Goal: Task Accomplishment & Management: Use online tool/utility

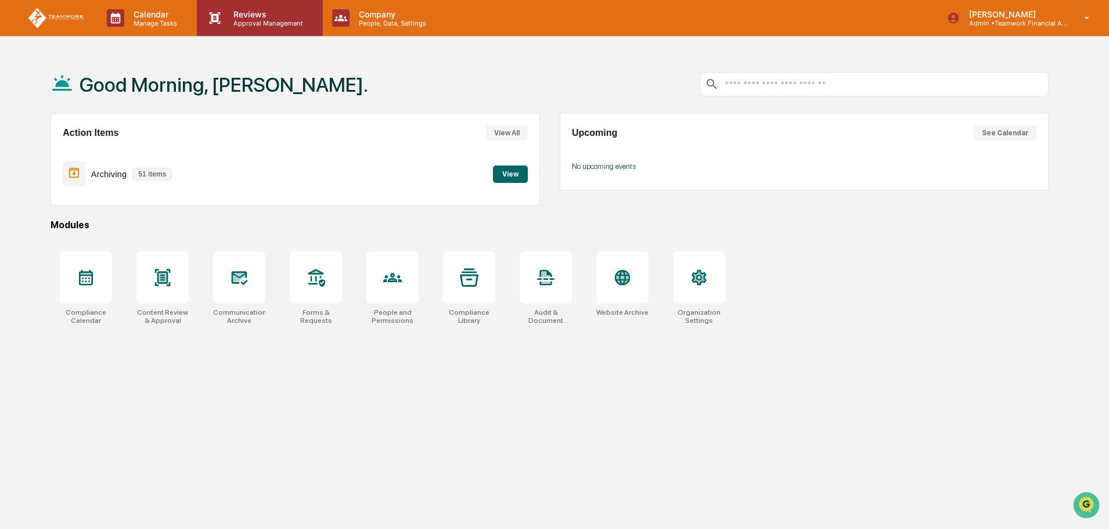
click at [265, 15] on p "Reviews" at bounding box center [266, 14] width 85 height 10
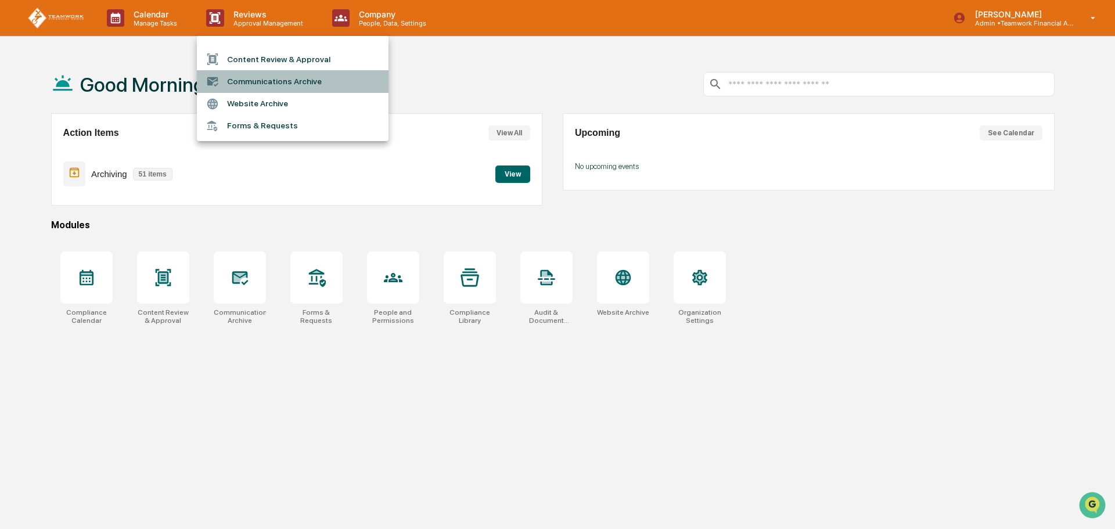
click at [308, 87] on li "Communications Archive" at bounding box center [293, 81] width 192 height 22
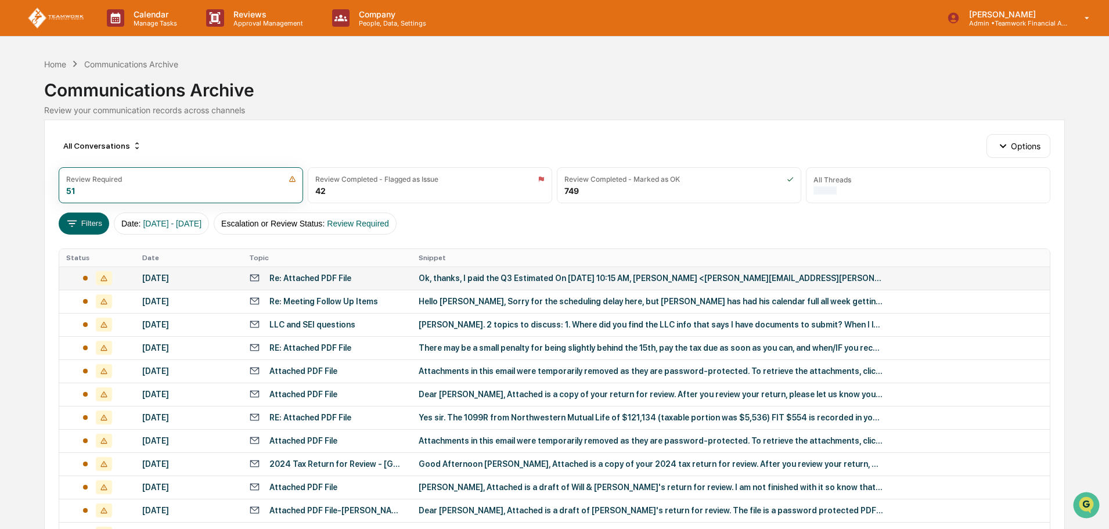
click at [369, 272] on td "Re: Attached PDF File" at bounding box center [327, 278] width 170 height 23
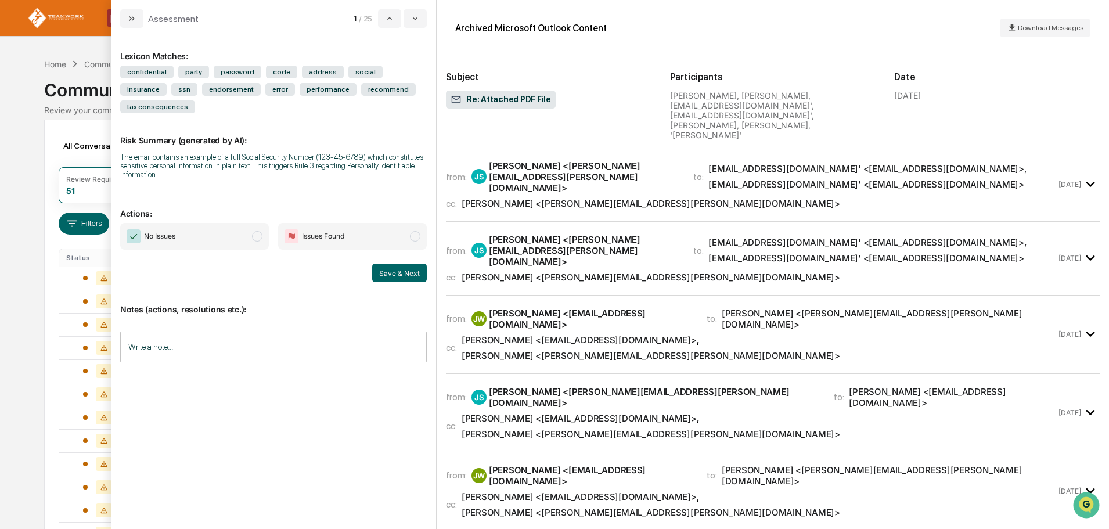
click at [261, 231] on span "modal" at bounding box center [257, 236] width 10 height 10
click at [391, 264] on button "Save & Next" at bounding box center [399, 273] width 55 height 19
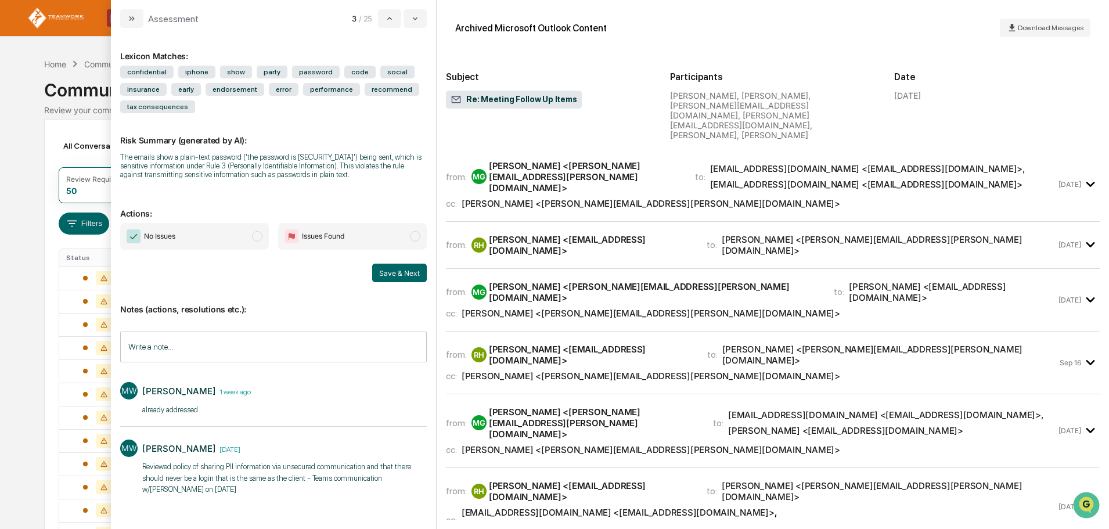
click at [257, 233] on span "modal" at bounding box center [257, 236] width 10 height 10
click at [405, 276] on button "Save & Next" at bounding box center [399, 273] width 55 height 19
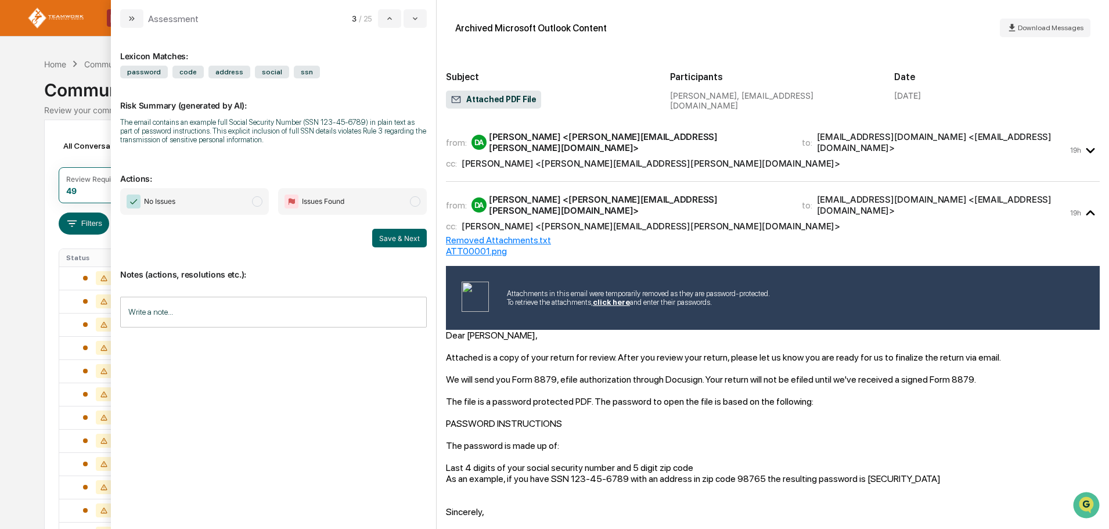
click at [257, 198] on span "modal" at bounding box center [257, 201] width 10 height 10
click at [399, 235] on button "Save & Next" at bounding box center [399, 238] width 55 height 19
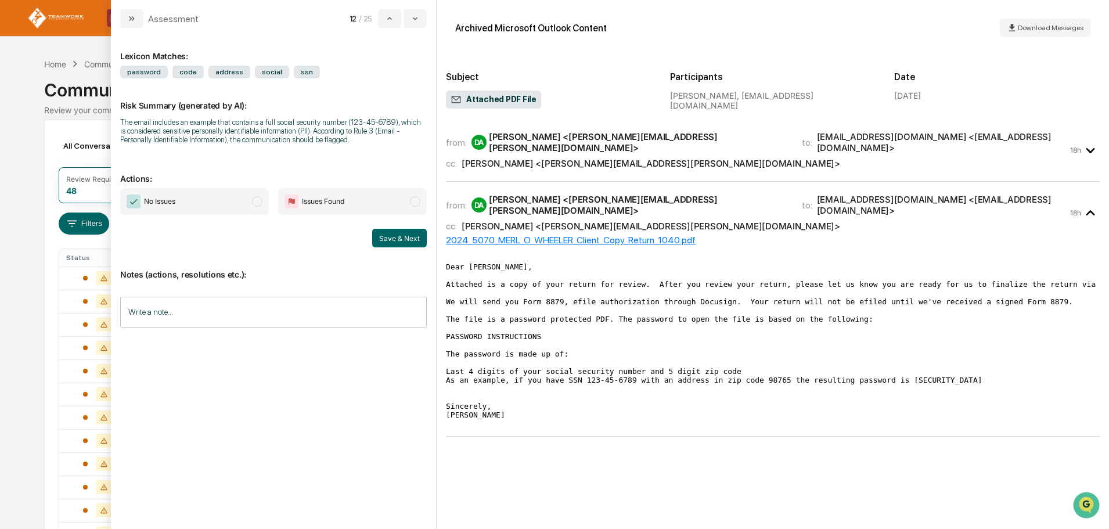
click at [257, 201] on span "modal" at bounding box center [257, 201] width 10 height 10
click at [402, 241] on button "Save & Next" at bounding box center [399, 238] width 55 height 19
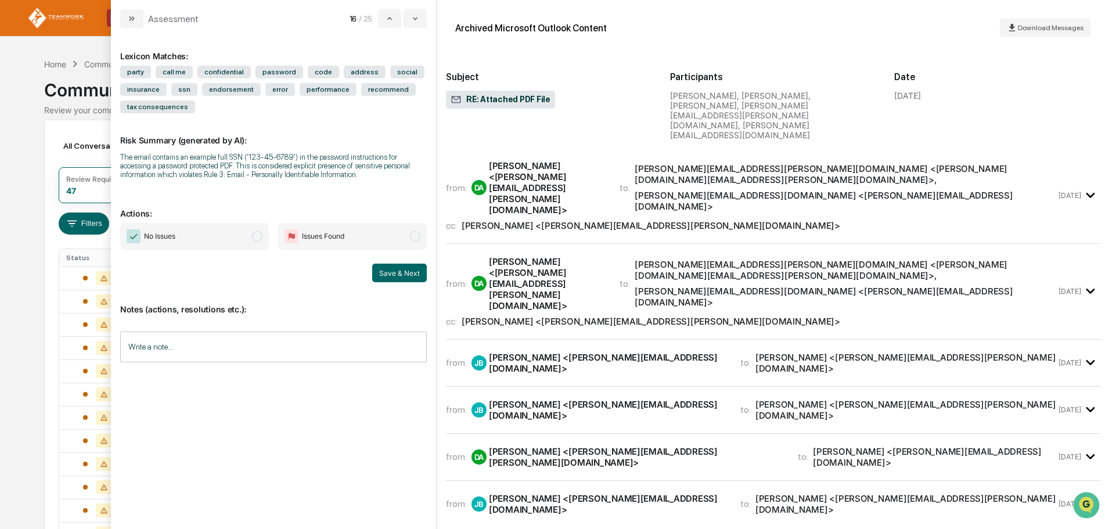
click at [259, 233] on span "modal" at bounding box center [257, 236] width 10 height 10
click at [391, 272] on button "Save & Next" at bounding box center [399, 273] width 55 height 19
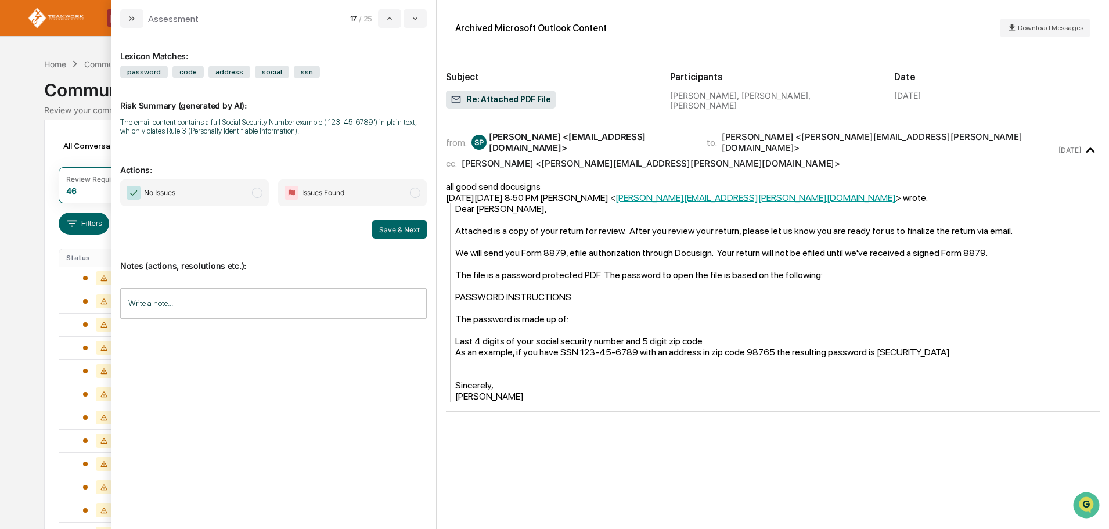
click at [256, 190] on span "modal" at bounding box center [257, 193] width 10 height 10
click at [399, 227] on button "Save & Next" at bounding box center [399, 229] width 55 height 19
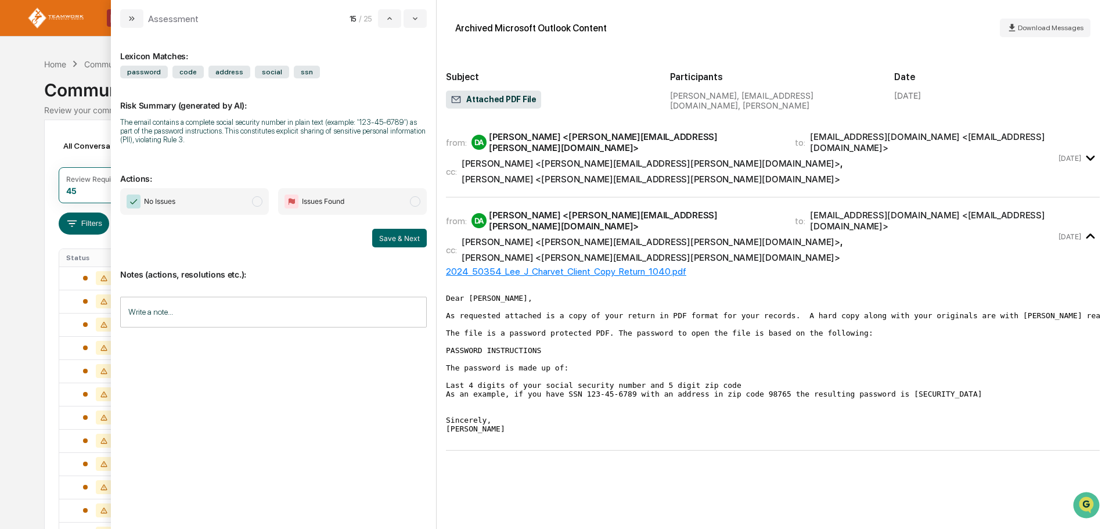
click at [258, 200] on span "modal" at bounding box center [257, 201] width 10 height 10
click at [411, 248] on div "Notes (actions, resolutions etc.): Write a note... Write a note..." at bounding box center [273, 294] width 307 height 94
click at [405, 241] on button "Save & Next" at bounding box center [399, 238] width 55 height 19
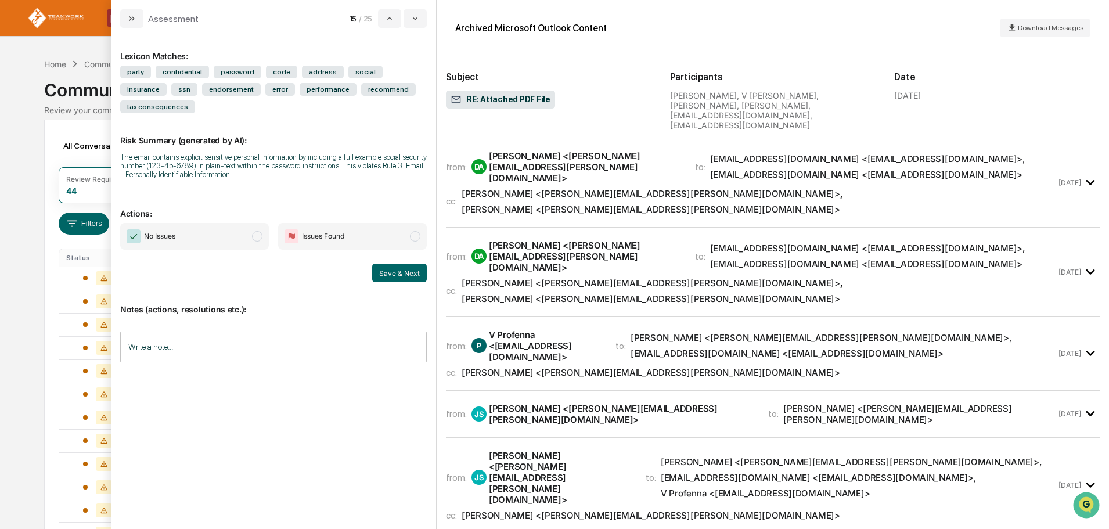
click at [259, 231] on span "modal" at bounding box center [257, 236] width 10 height 10
click at [394, 264] on button "Save & Next" at bounding box center [399, 273] width 55 height 19
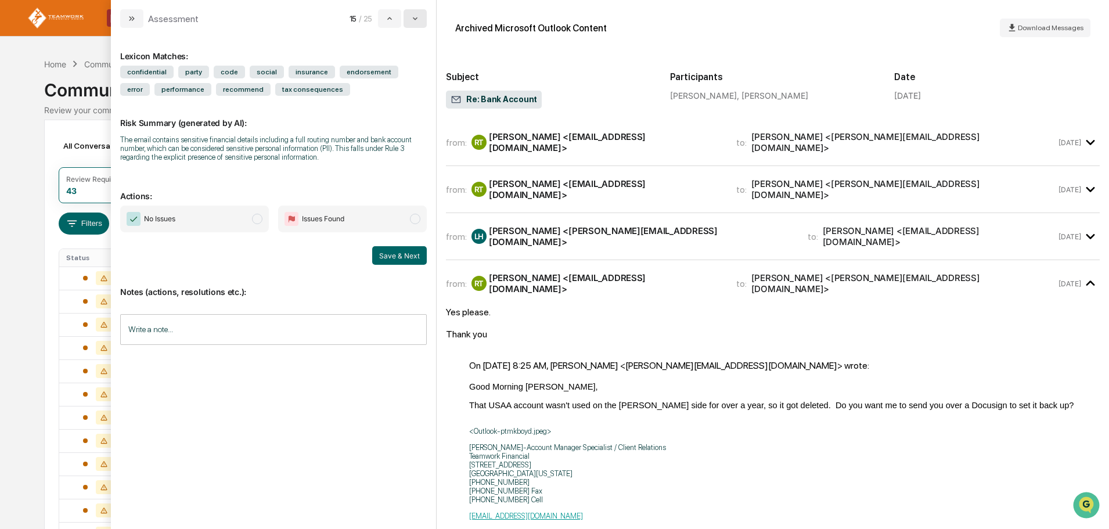
click at [420, 19] on button "modal" at bounding box center [415, 18] width 23 height 19
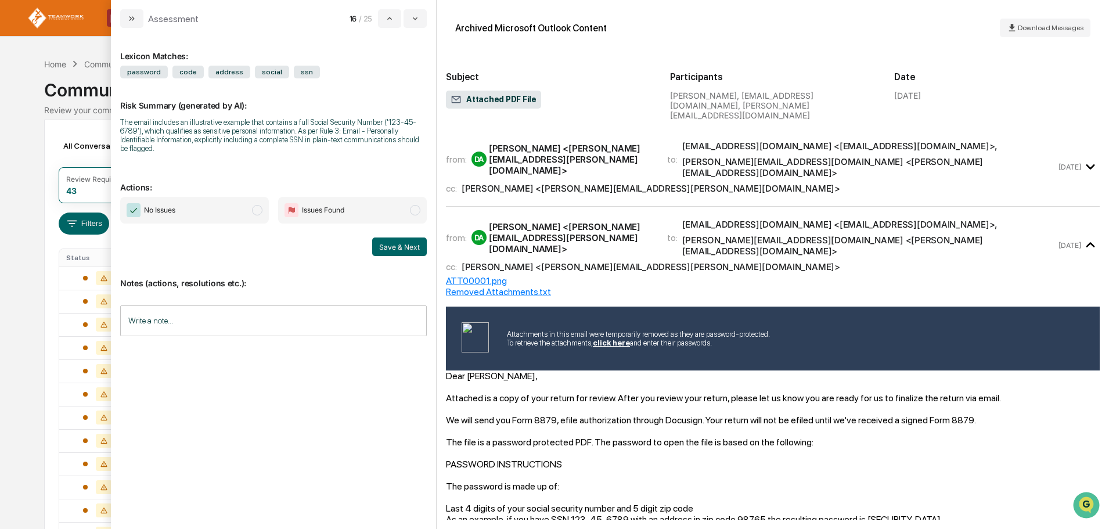
click at [254, 211] on span "modal" at bounding box center [257, 210] width 10 height 10
click at [417, 247] on button "Save & Next" at bounding box center [399, 246] width 55 height 19
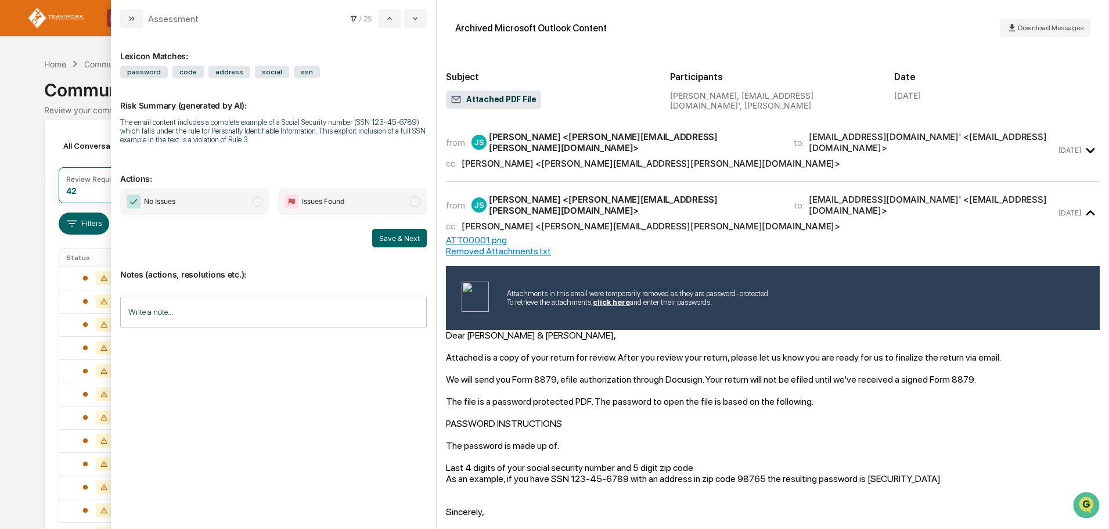
click at [260, 203] on span "modal" at bounding box center [257, 201] width 10 height 10
click at [394, 233] on button "Save & Next" at bounding box center [399, 238] width 55 height 19
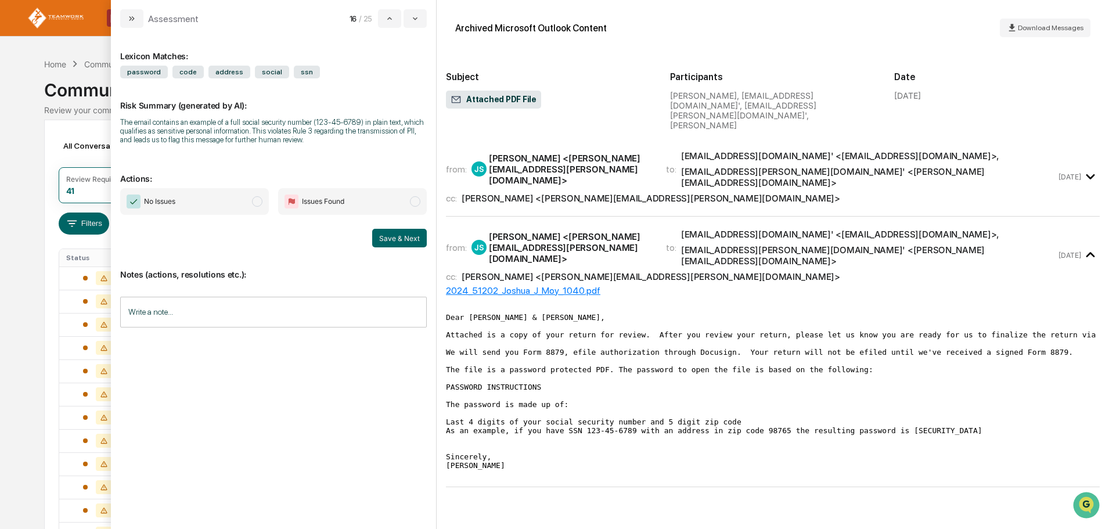
click at [260, 201] on span "modal" at bounding box center [257, 201] width 10 height 10
click at [393, 233] on button "Save & Next" at bounding box center [399, 238] width 55 height 19
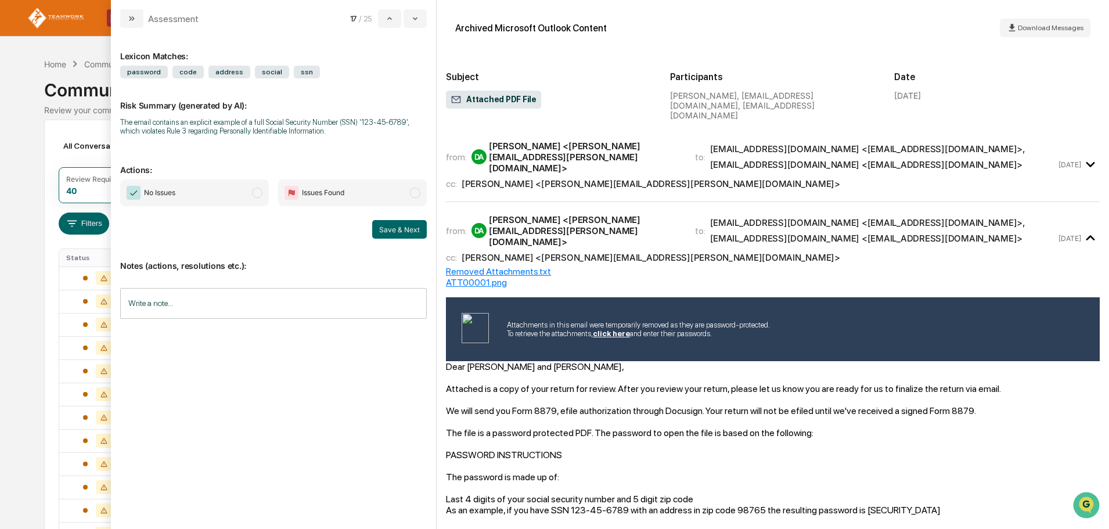
click at [254, 189] on span "modal" at bounding box center [257, 193] width 10 height 10
click at [388, 224] on button "Save & Next" at bounding box center [399, 229] width 55 height 19
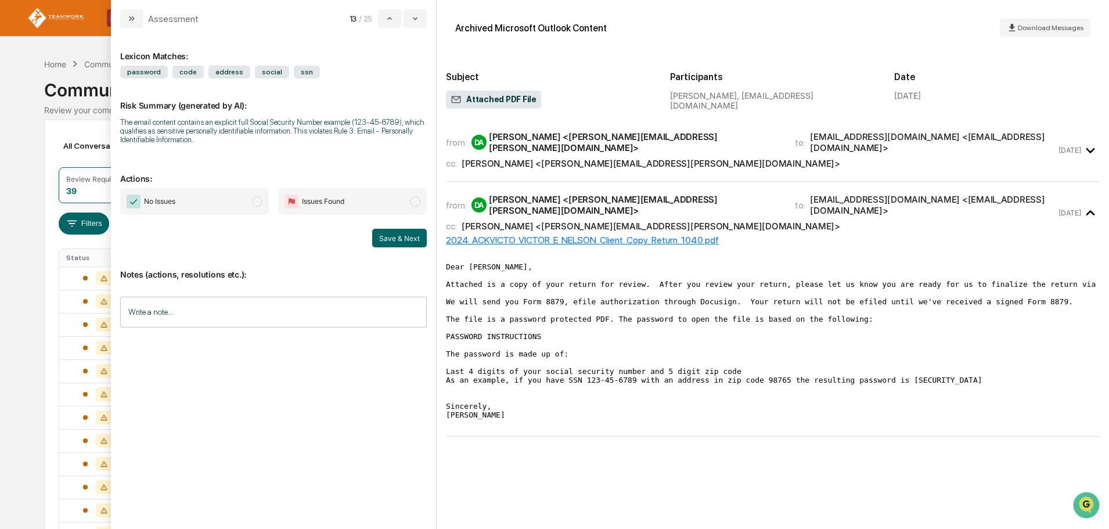
click at [254, 198] on span "modal" at bounding box center [257, 201] width 10 height 10
click at [390, 239] on button "Save & Next" at bounding box center [399, 238] width 55 height 19
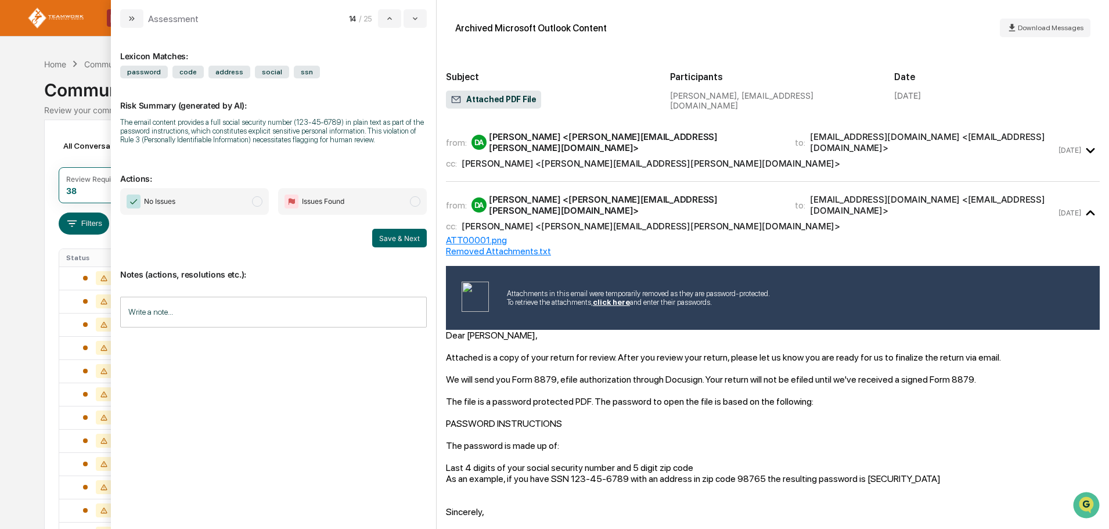
click at [258, 201] on span "modal" at bounding box center [257, 201] width 10 height 10
click at [398, 235] on button "Save & Next" at bounding box center [399, 238] width 55 height 19
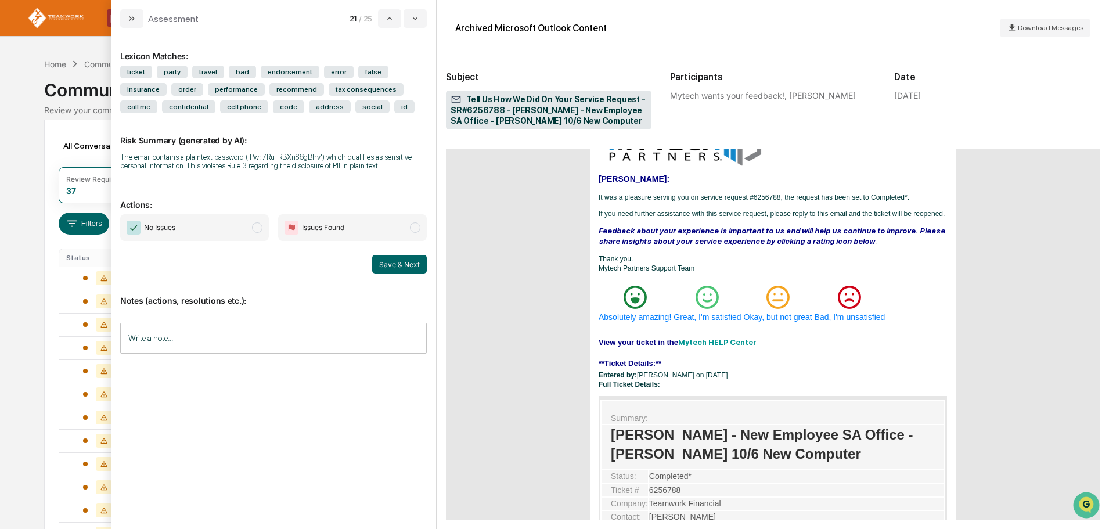
scroll to position [2497, 0]
click at [253, 224] on span "modal" at bounding box center [257, 227] width 10 height 10
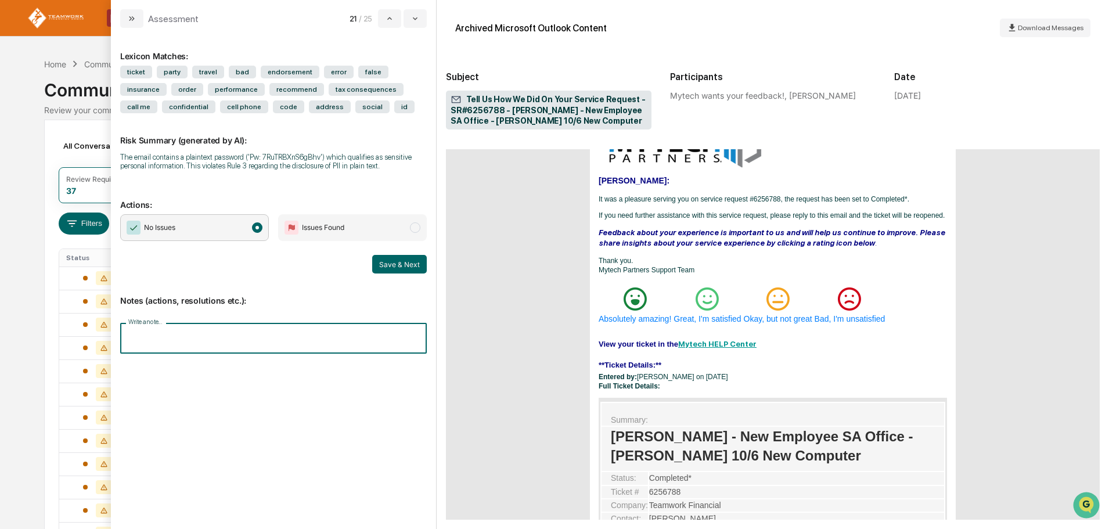
click at [225, 325] on input "Write a note..." at bounding box center [273, 338] width 307 height 31
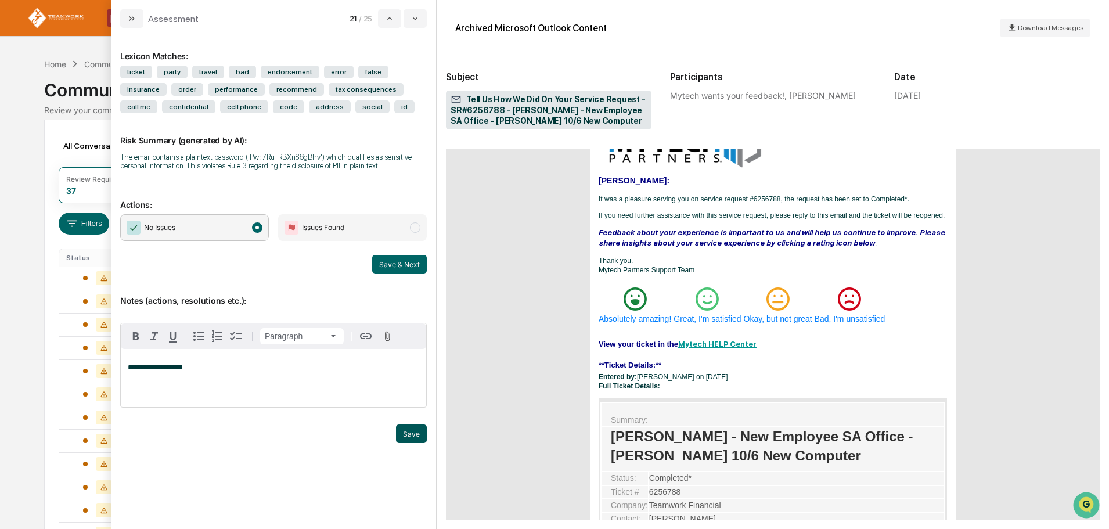
click at [413, 431] on button "Save" at bounding box center [411, 433] width 31 height 19
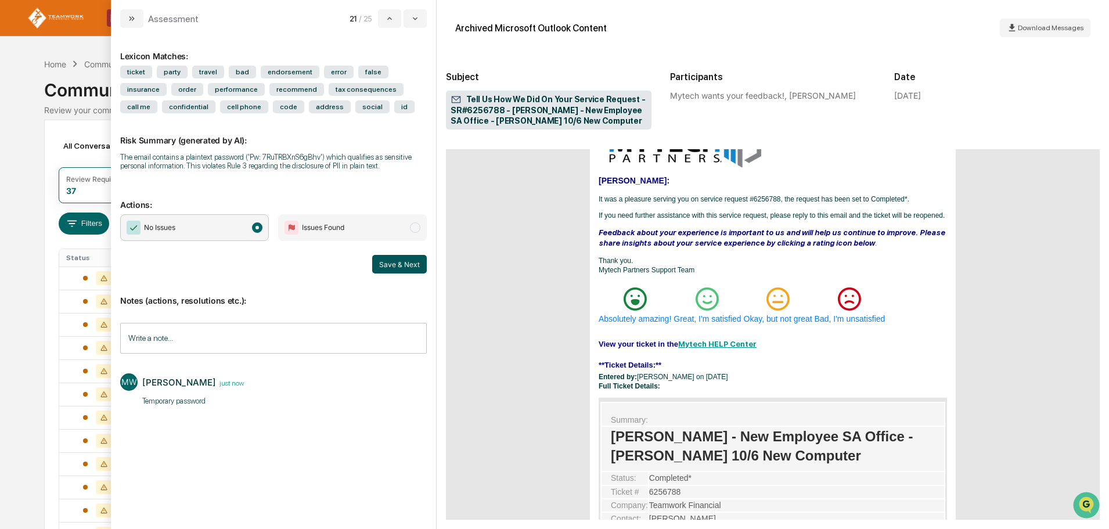
click at [395, 265] on button "Save & Next" at bounding box center [399, 264] width 55 height 19
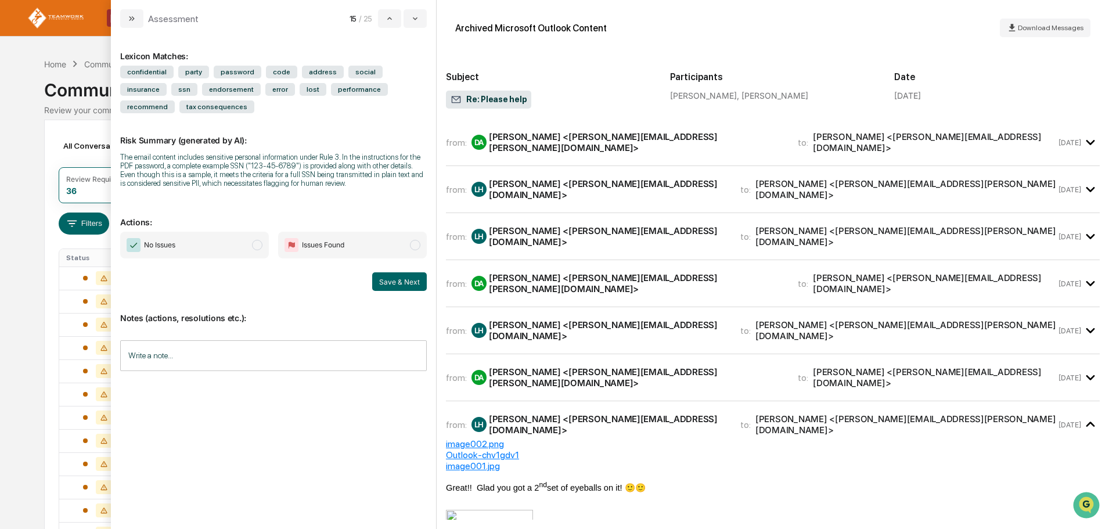
click at [257, 244] on span "modal" at bounding box center [257, 245] width 10 height 10
click at [397, 284] on button "Save & Next" at bounding box center [399, 281] width 55 height 19
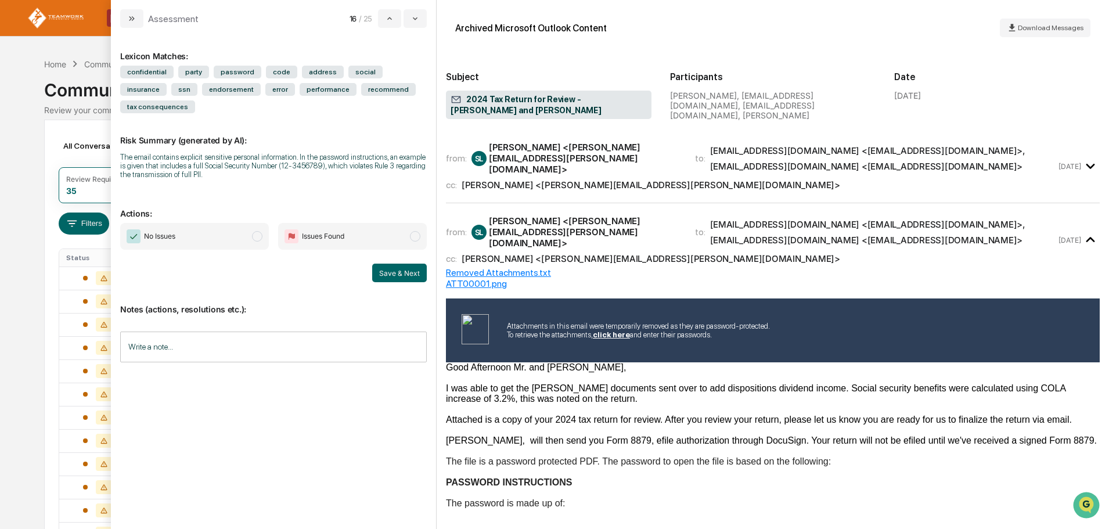
click at [256, 231] on span "modal" at bounding box center [257, 236] width 10 height 10
click at [409, 264] on button "Save & Next" at bounding box center [399, 273] width 55 height 19
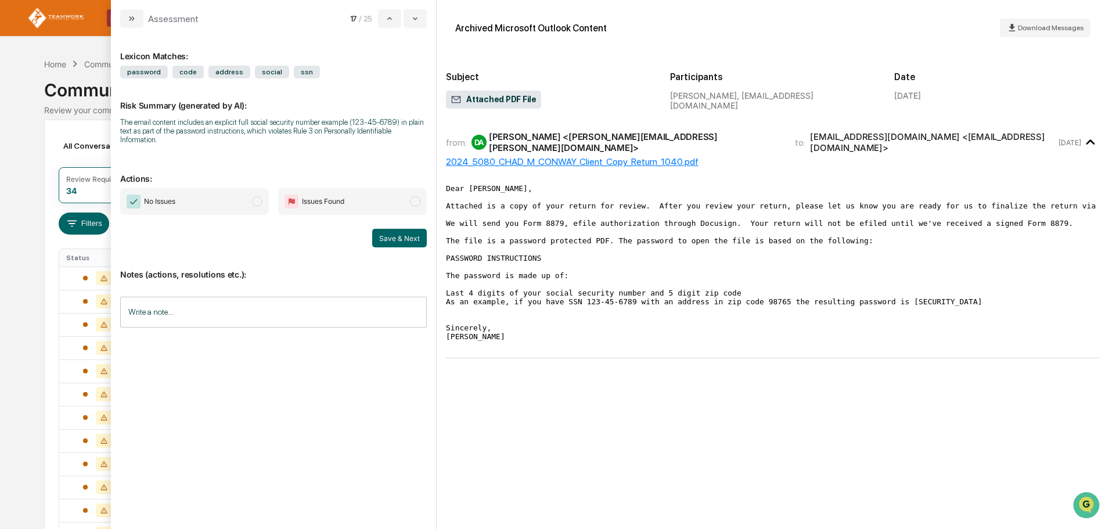
click at [255, 196] on span "modal" at bounding box center [257, 201] width 10 height 10
click at [400, 232] on button "Save & Next" at bounding box center [399, 238] width 55 height 19
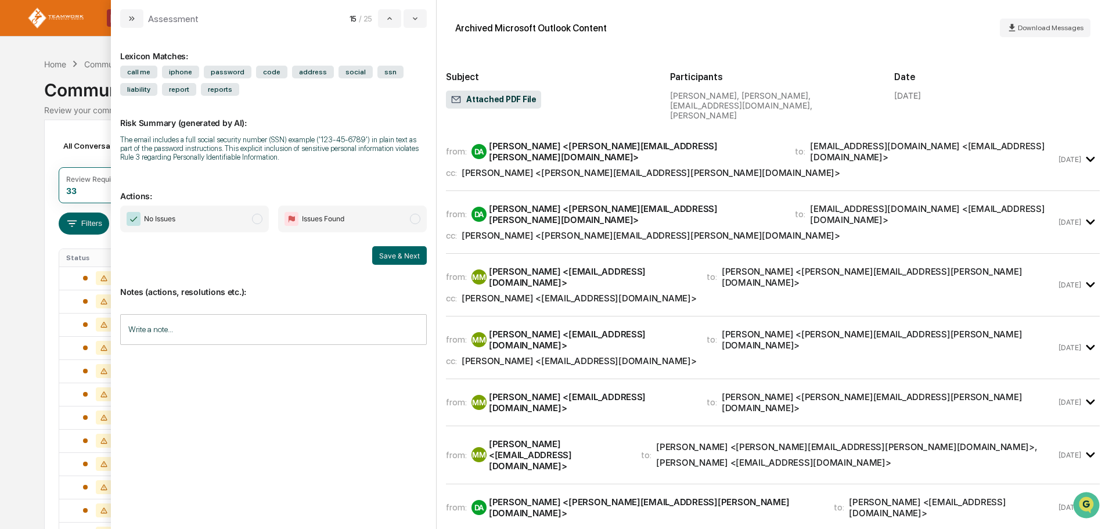
click at [259, 218] on span "modal" at bounding box center [257, 219] width 10 height 10
click at [408, 257] on button "Save & Next" at bounding box center [399, 255] width 55 height 19
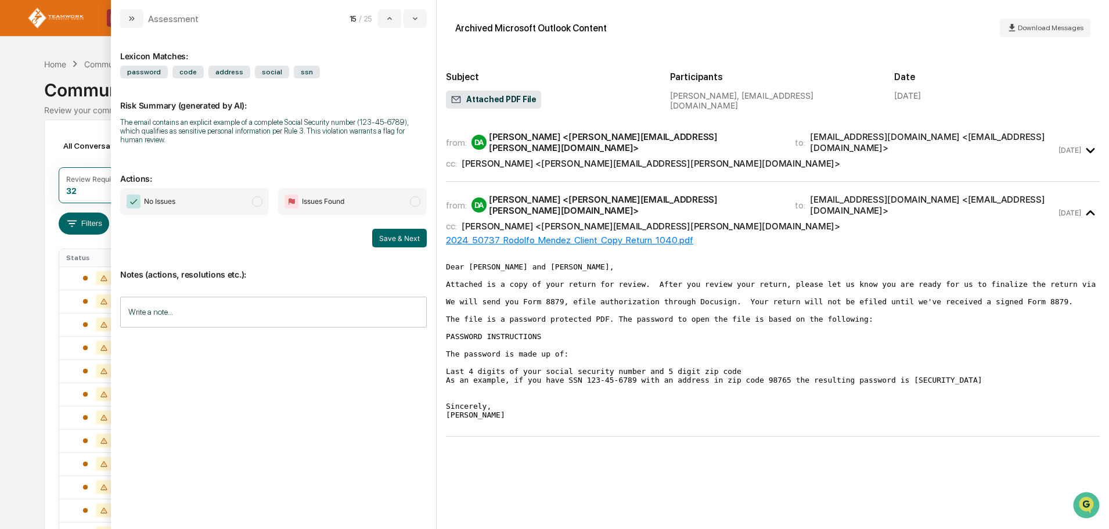
click at [255, 188] on span "No Issues" at bounding box center [194, 201] width 149 height 27
click at [390, 229] on button "Save & Next" at bounding box center [399, 238] width 55 height 19
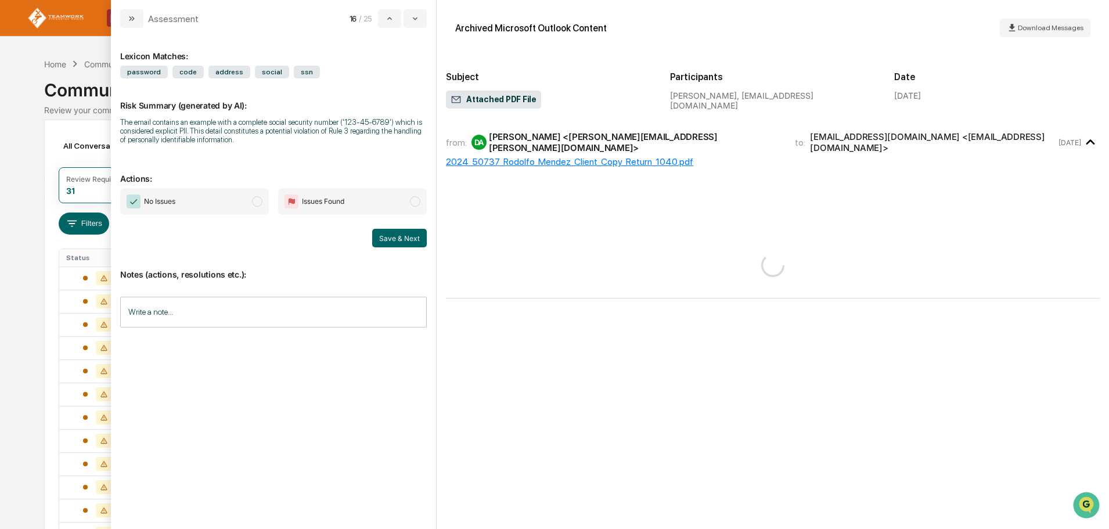
drag, startPoint x: 255, startPoint y: 204, endPoint x: 262, endPoint y: 204, distance: 6.4
click at [255, 204] on span "modal" at bounding box center [257, 201] width 10 height 10
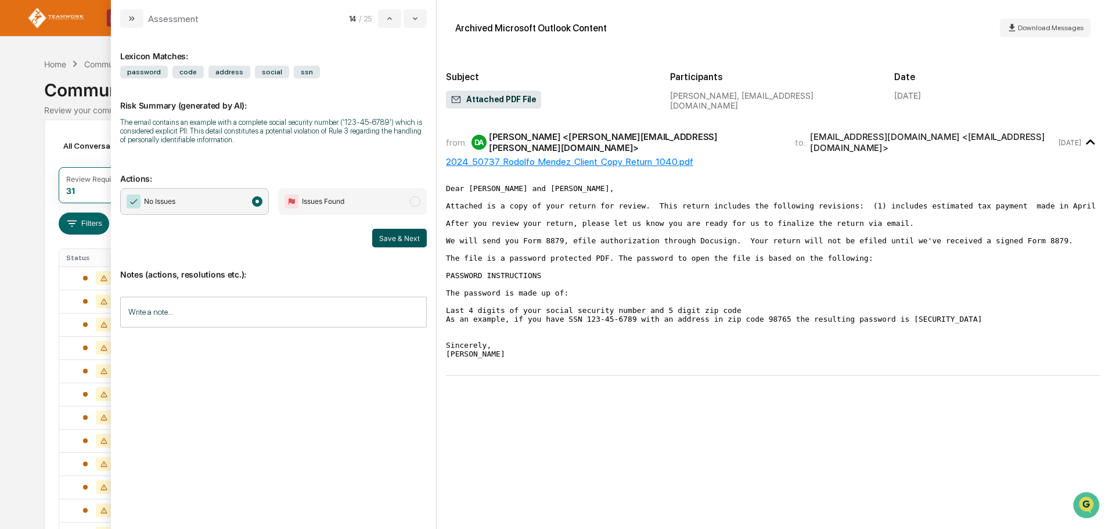
click at [406, 239] on button "Save & Next" at bounding box center [399, 238] width 55 height 19
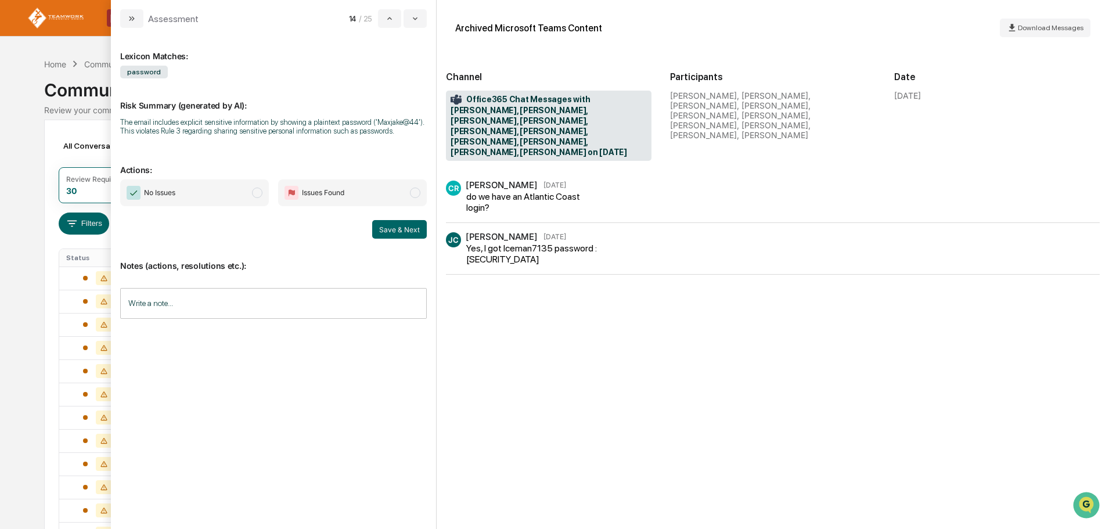
click at [244, 293] on input "Write a note..." at bounding box center [273, 303] width 307 height 31
click at [415, 402] on button "Save" at bounding box center [411, 399] width 31 height 19
click at [257, 188] on span "modal" at bounding box center [257, 193] width 10 height 10
click at [390, 229] on button "Save & Next" at bounding box center [399, 229] width 55 height 19
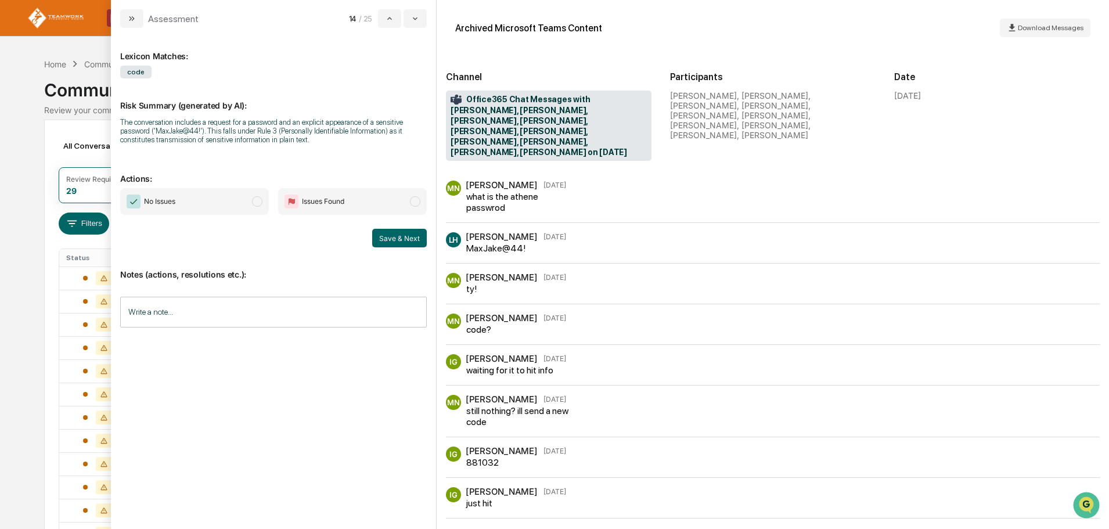
click at [258, 199] on span "modal" at bounding box center [257, 201] width 10 height 10
click at [247, 312] on input "Write a note..." at bounding box center [273, 312] width 307 height 31
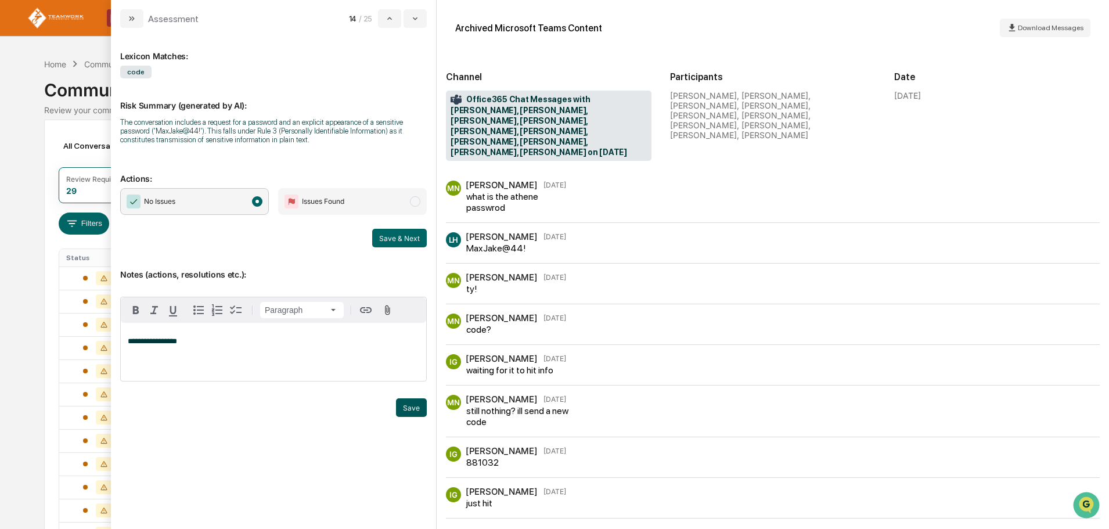
click at [414, 407] on button "Save" at bounding box center [411, 407] width 31 height 19
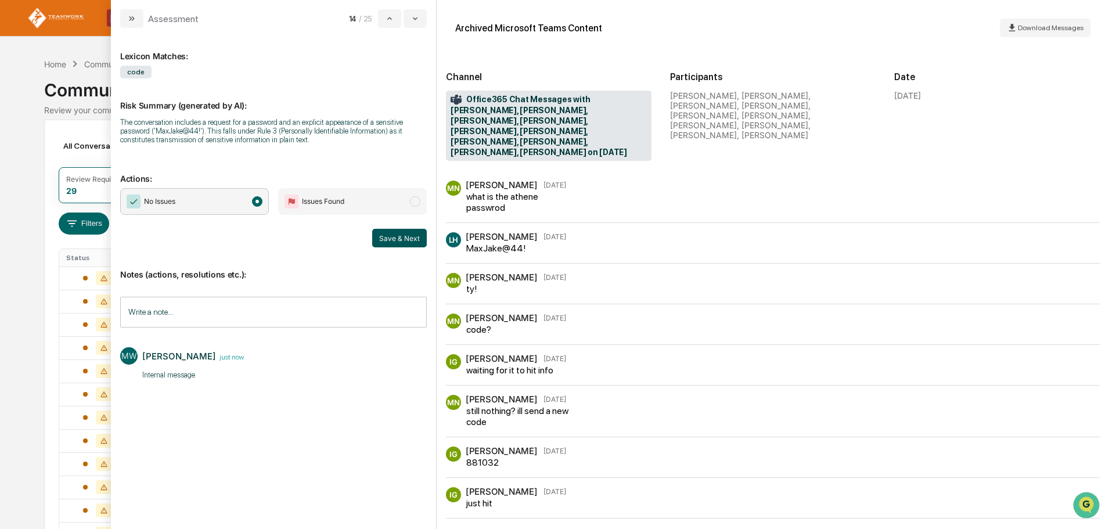
click at [396, 241] on button "Save & Next" at bounding box center [399, 238] width 55 height 19
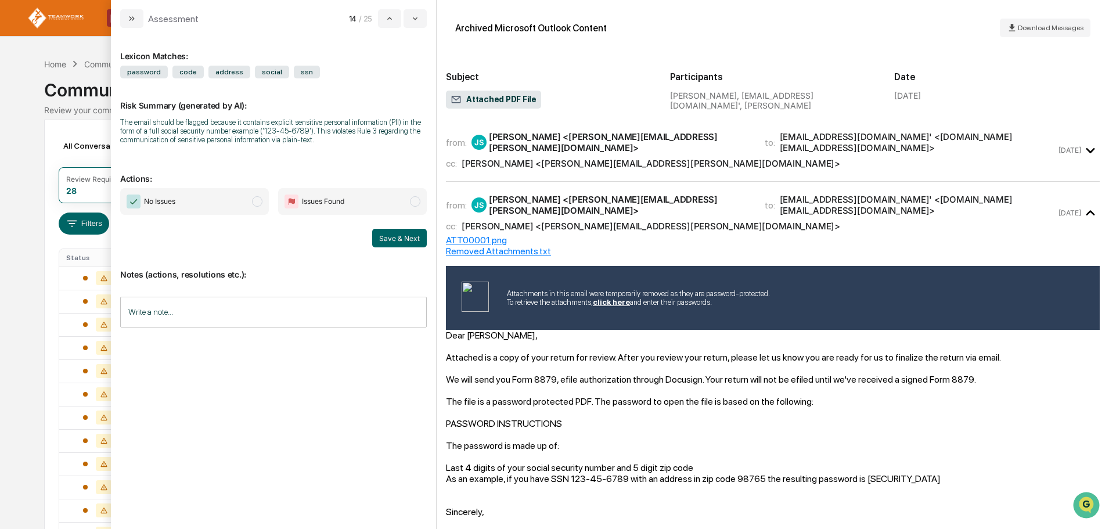
click at [255, 200] on span "modal" at bounding box center [257, 201] width 10 height 10
click at [401, 240] on button "Save & Next" at bounding box center [399, 238] width 55 height 19
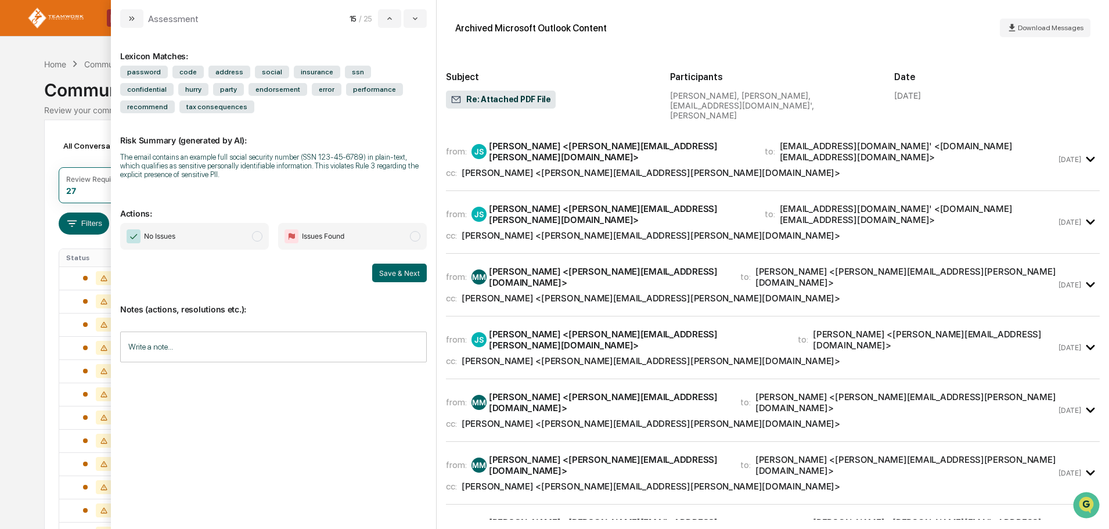
click at [259, 233] on span "modal" at bounding box center [257, 236] width 10 height 10
click at [389, 270] on button "Save & Next" at bounding box center [399, 273] width 55 height 19
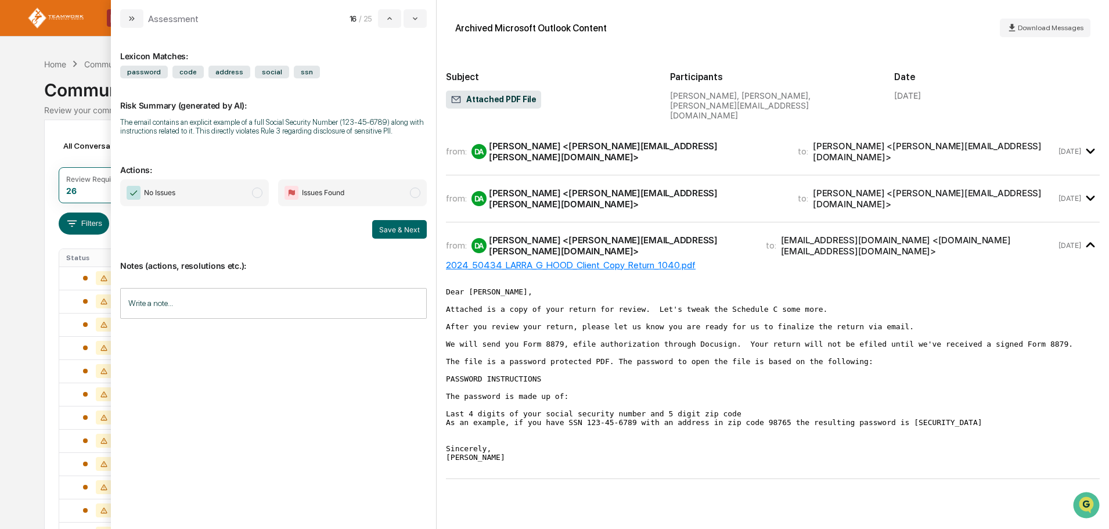
click at [258, 192] on span "modal" at bounding box center [257, 193] width 10 height 10
click at [380, 228] on button "Save & Next" at bounding box center [399, 229] width 55 height 19
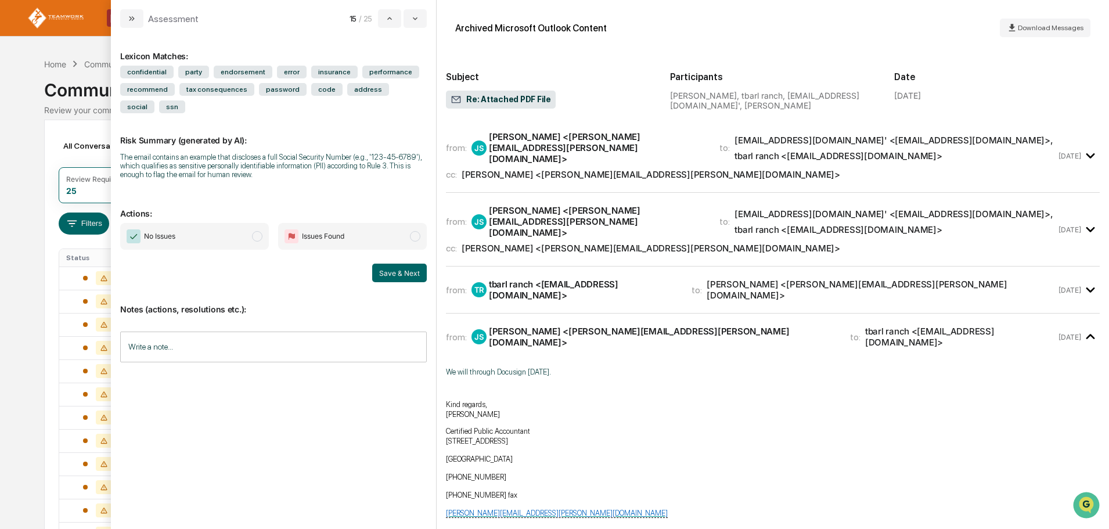
click at [258, 237] on span "modal" at bounding box center [257, 236] width 10 height 10
click at [393, 272] on button "Save & Next" at bounding box center [399, 273] width 55 height 19
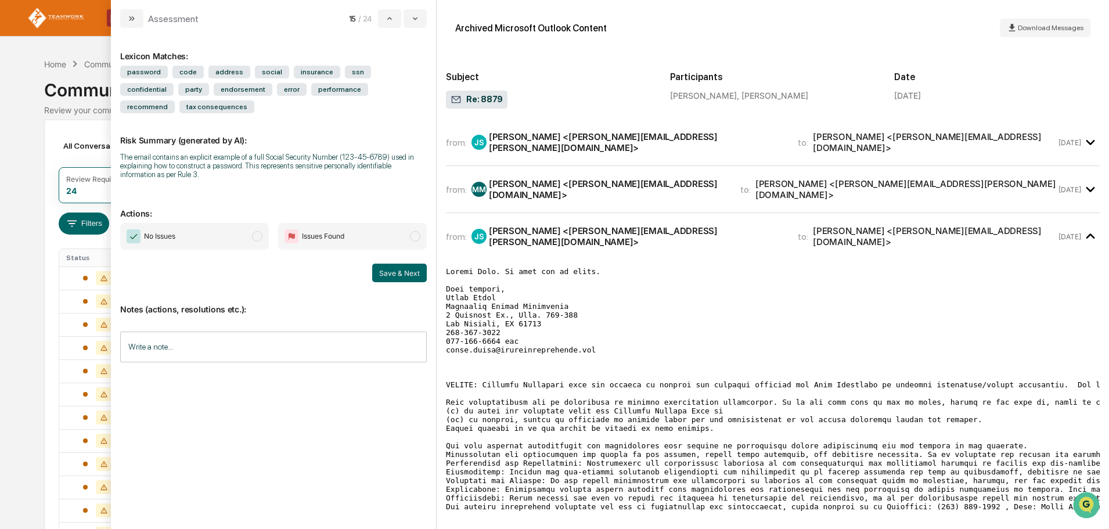
click at [257, 231] on span "modal" at bounding box center [257, 236] width 10 height 10
click at [397, 264] on button "Save & Next" at bounding box center [399, 273] width 55 height 19
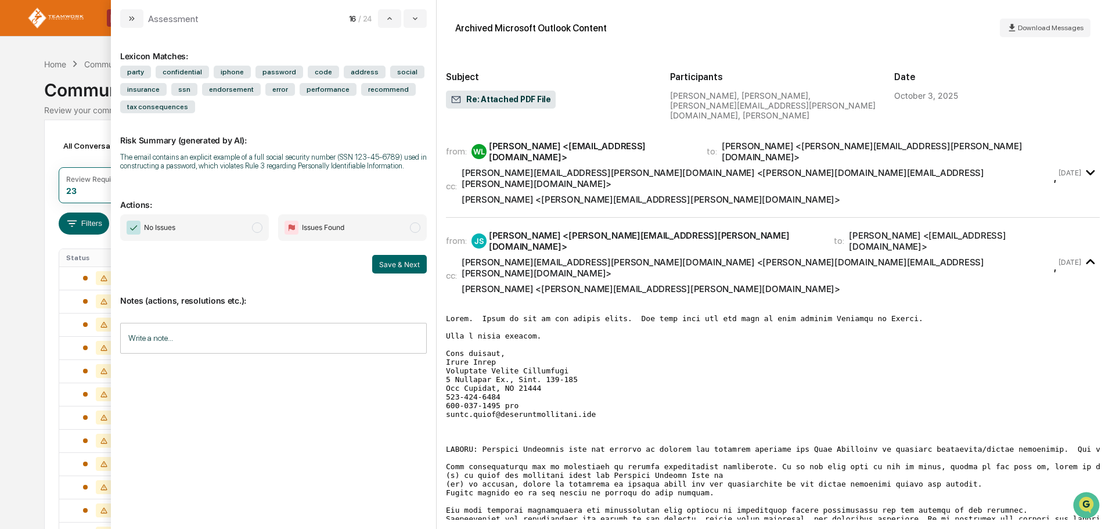
click at [255, 231] on span "modal" at bounding box center [257, 227] width 10 height 10
click at [405, 261] on button "Save & Next" at bounding box center [399, 264] width 55 height 19
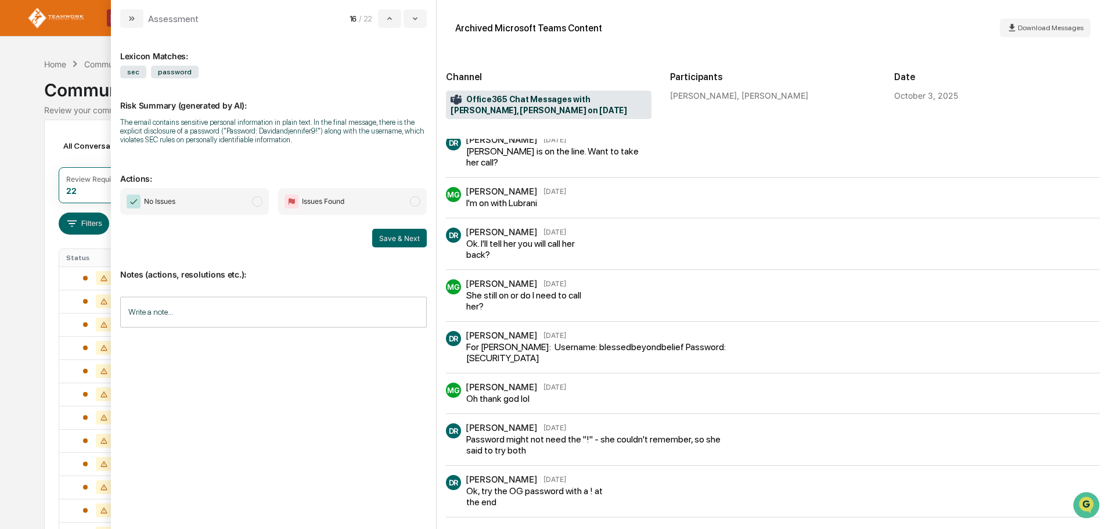
scroll to position [174, 0]
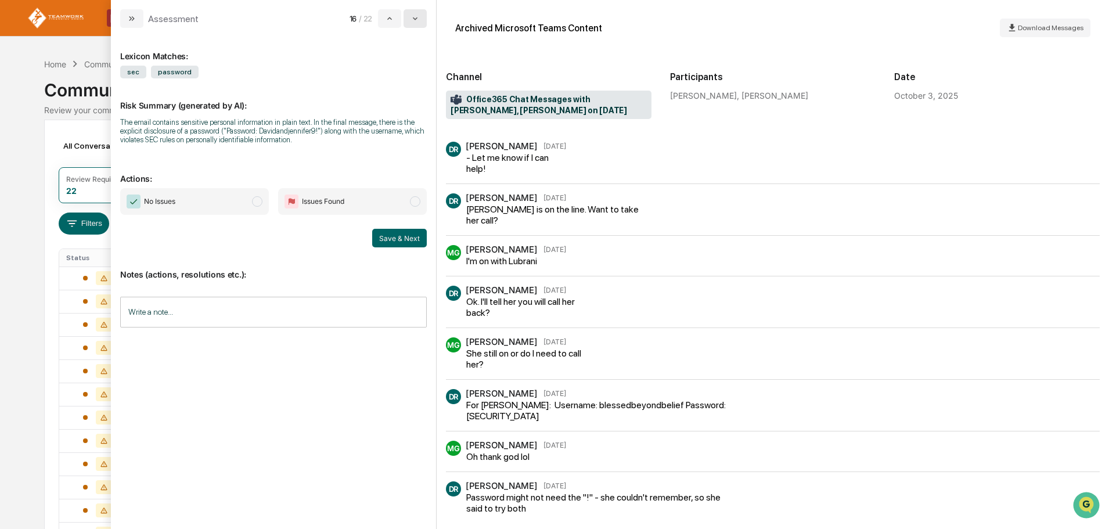
click at [420, 21] on button "modal" at bounding box center [415, 18] width 23 height 19
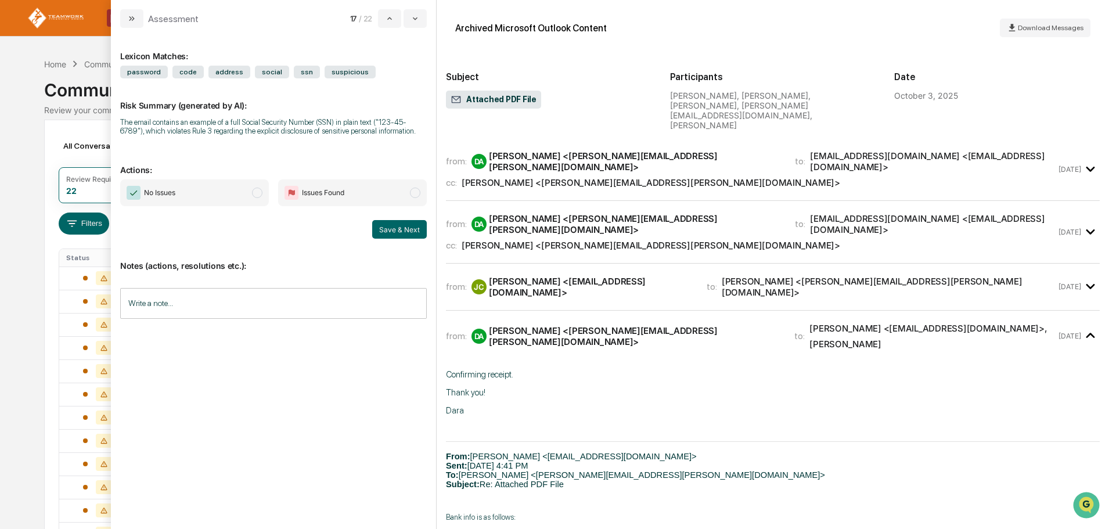
click at [254, 190] on span "modal" at bounding box center [257, 193] width 10 height 10
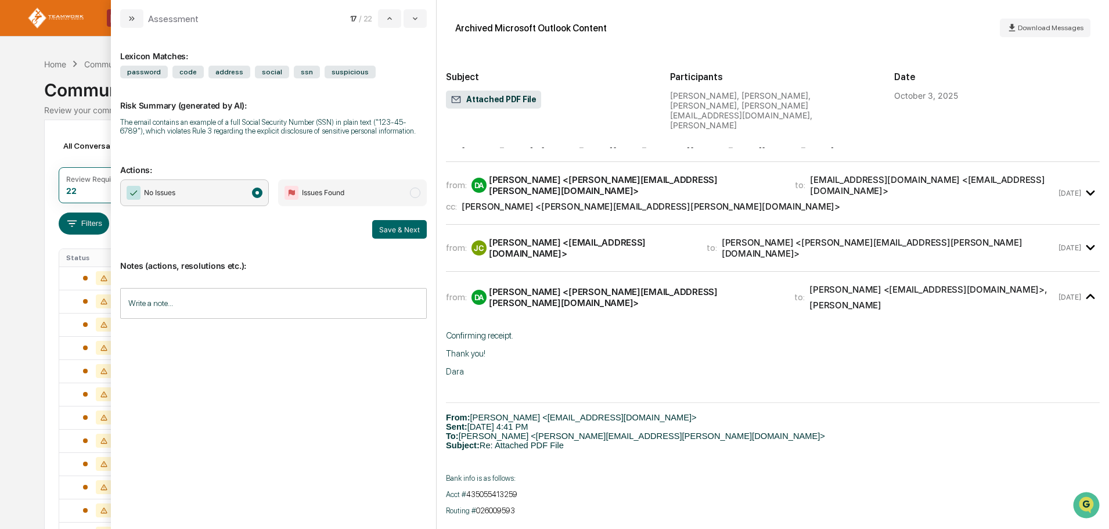
scroll to position [58, 0]
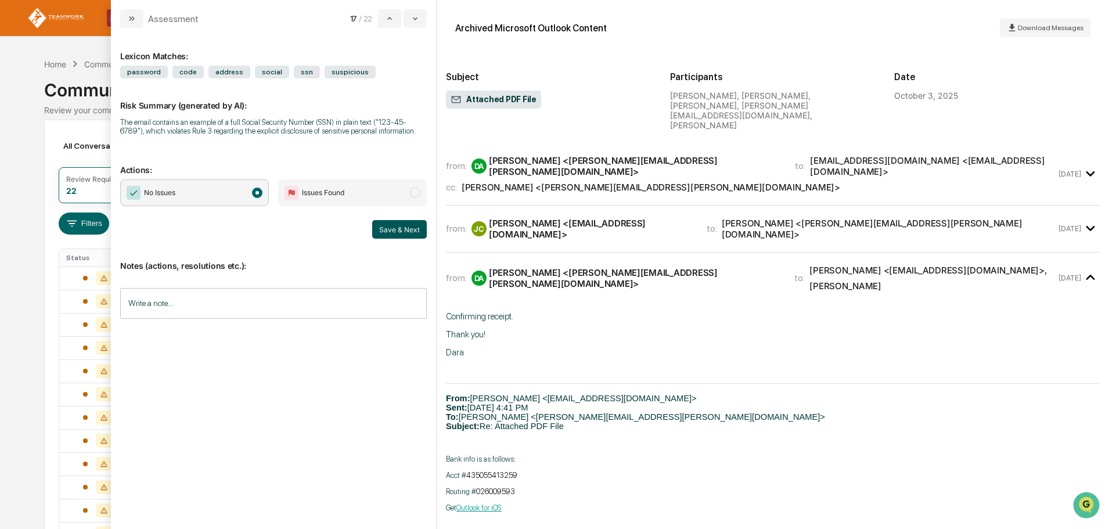
click at [384, 224] on button "Save & Next" at bounding box center [399, 229] width 55 height 19
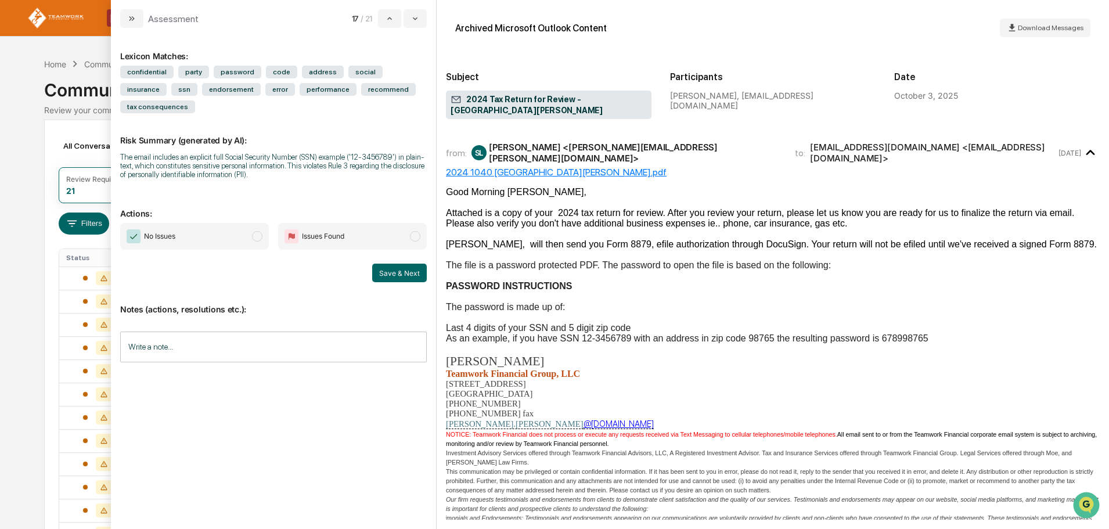
drag, startPoint x: 251, startPoint y: 219, endPoint x: 285, endPoint y: 224, distance: 34.5
click at [251, 223] on span "No Issues" at bounding box center [194, 236] width 149 height 27
click at [387, 264] on button "Save & Next" at bounding box center [399, 273] width 55 height 19
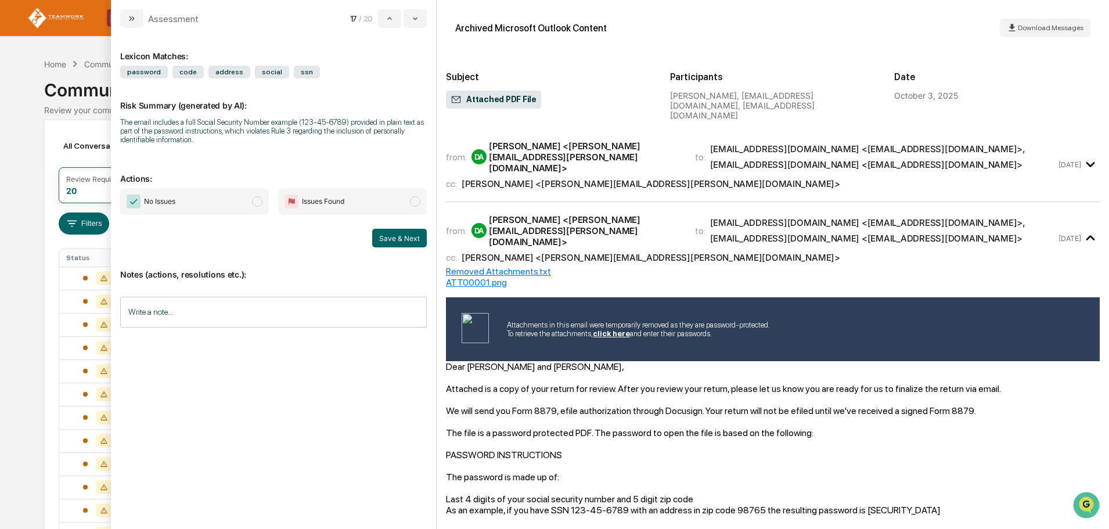
click at [255, 201] on span "modal" at bounding box center [257, 201] width 10 height 10
click at [391, 238] on button "Save & Next" at bounding box center [399, 238] width 55 height 19
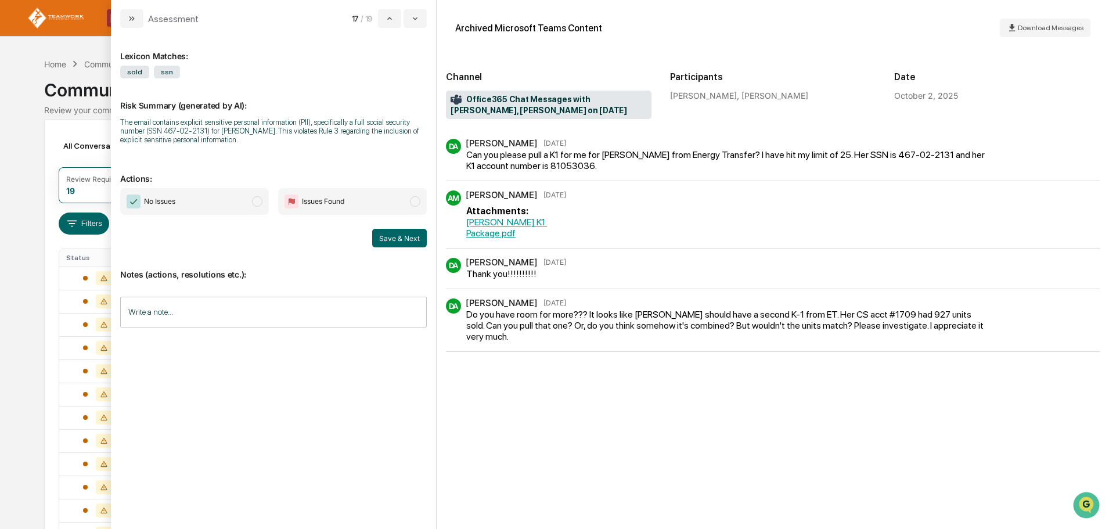
click at [208, 309] on input "Write a note..." at bounding box center [273, 312] width 307 height 31
click at [408, 413] on button "Save" at bounding box center [411, 407] width 31 height 19
click at [398, 242] on button "Save & Next" at bounding box center [399, 238] width 55 height 19
click at [258, 196] on span "modal" at bounding box center [257, 201] width 10 height 10
click at [410, 237] on button "Save & Next" at bounding box center [399, 238] width 55 height 19
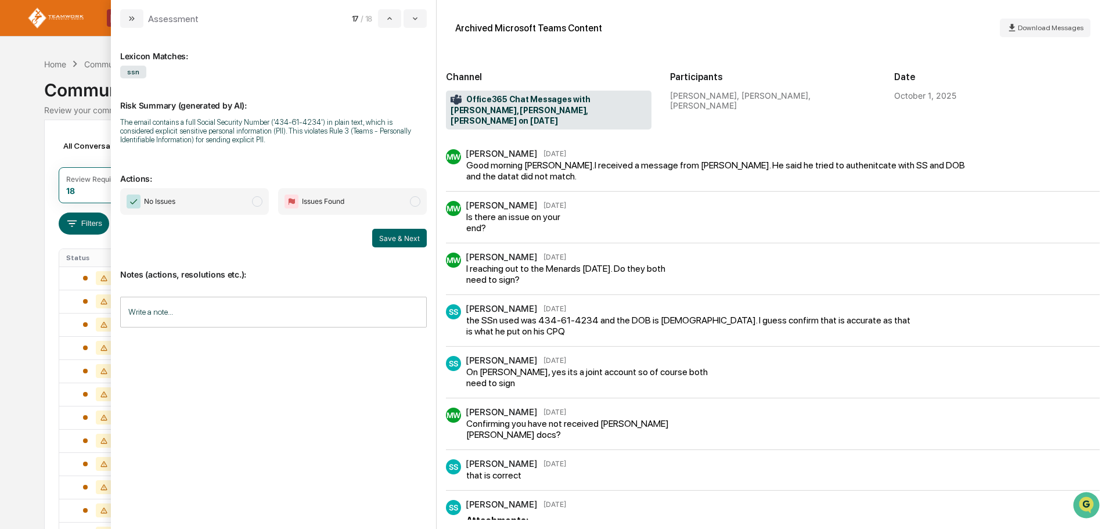
click at [255, 199] on span "modal" at bounding box center [257, 201] width 10 height 10
click at [246, 309] on input "Write a note..." at bounding box center [273, 312] width 307 height 31
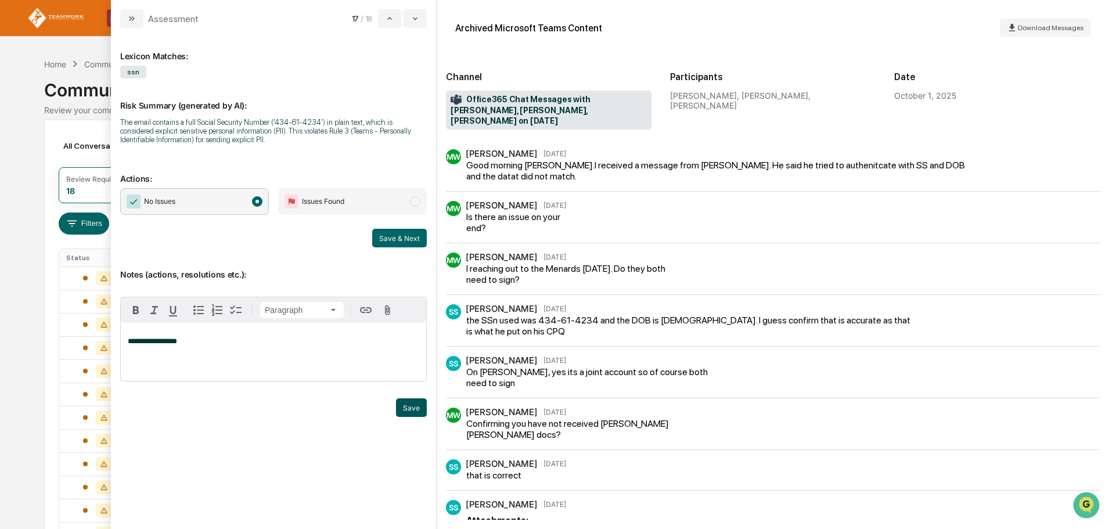
click at [406, 409] on button "Save" at bounding box center [411, 407] width 31 height 19
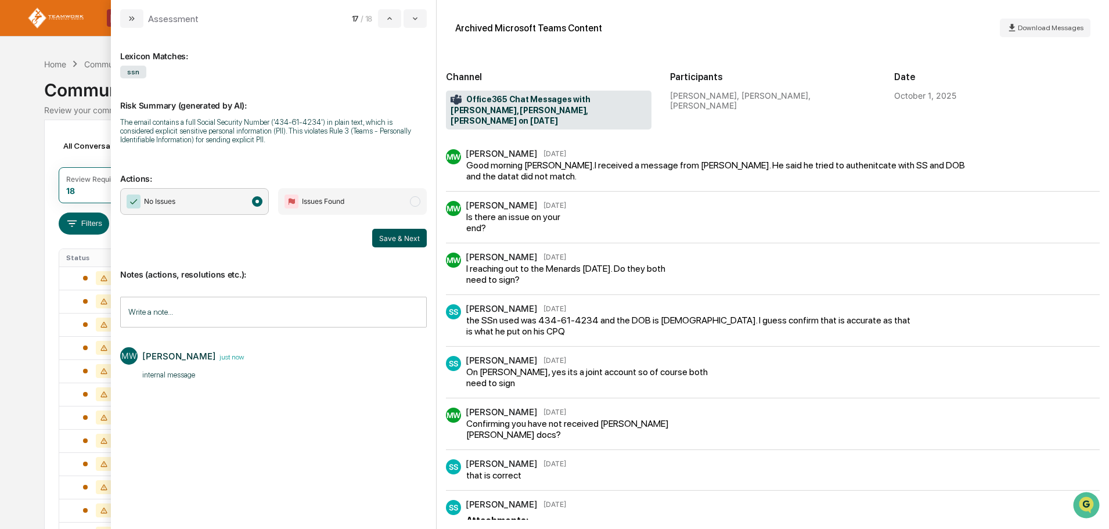
click at [405, 239] on button "Save & Next" at bounding box center [399, 238] width 55 height 19
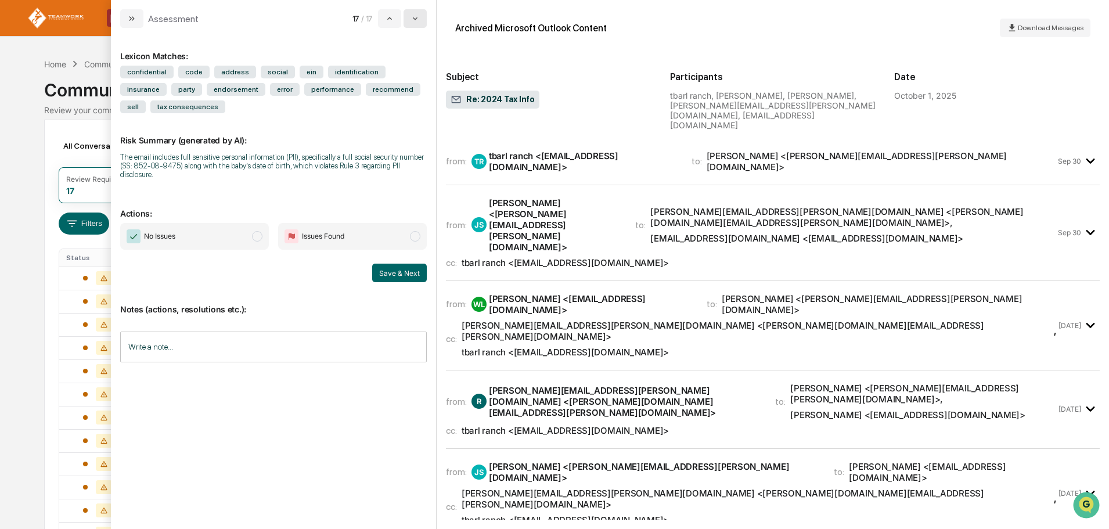
click at [419, 23] on button "modal" at bounding box center [415, 18] width 23 height 19
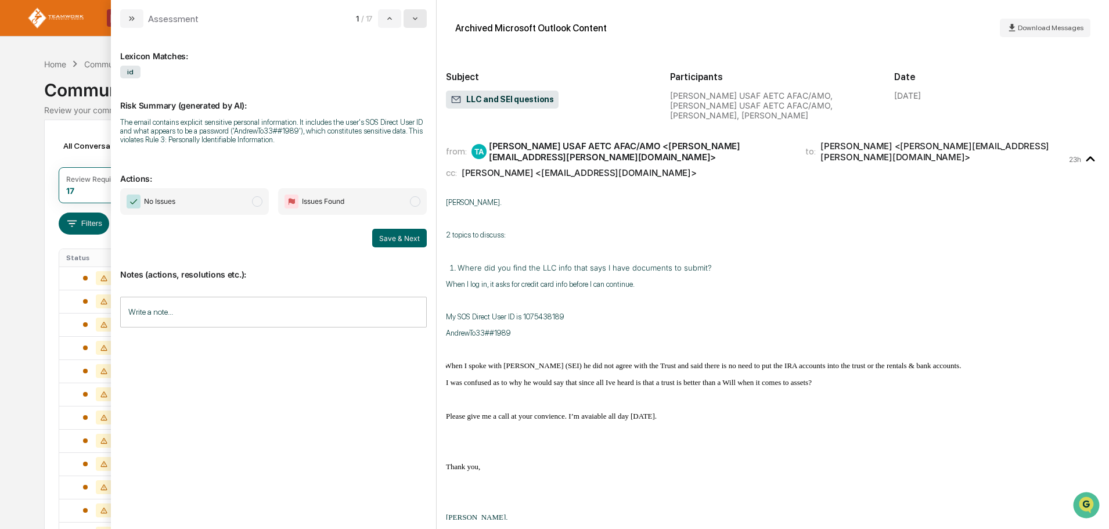
click at [410, 21] on button "modal" at bounding box center [415, 18] width 23 height 19
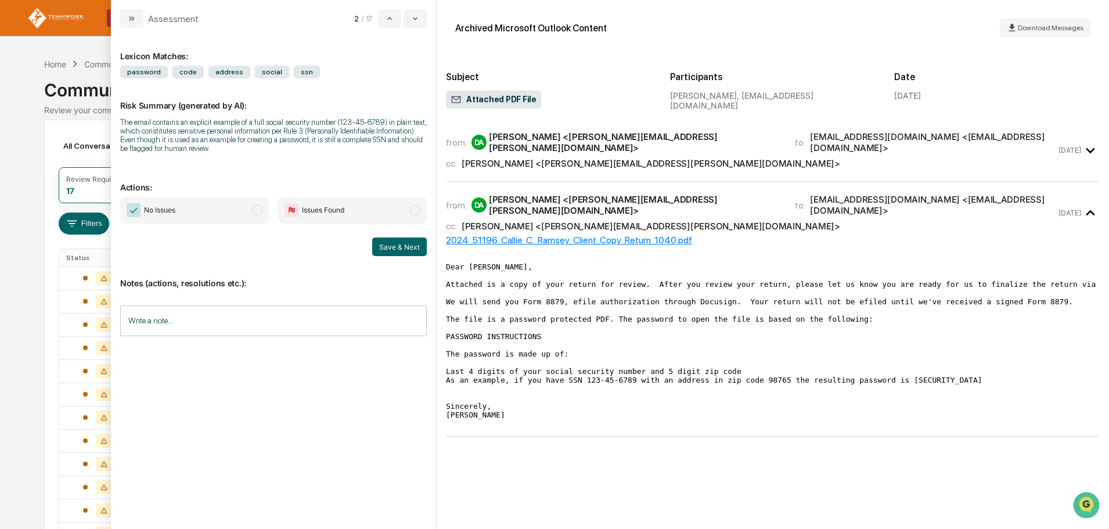
click at [254, 208] on span "modal" at bounding box center [257, 210] width 10 height 10
click at [384, 247] on button "Save & Next" at bounding box center [399, 246] width 55 height 19
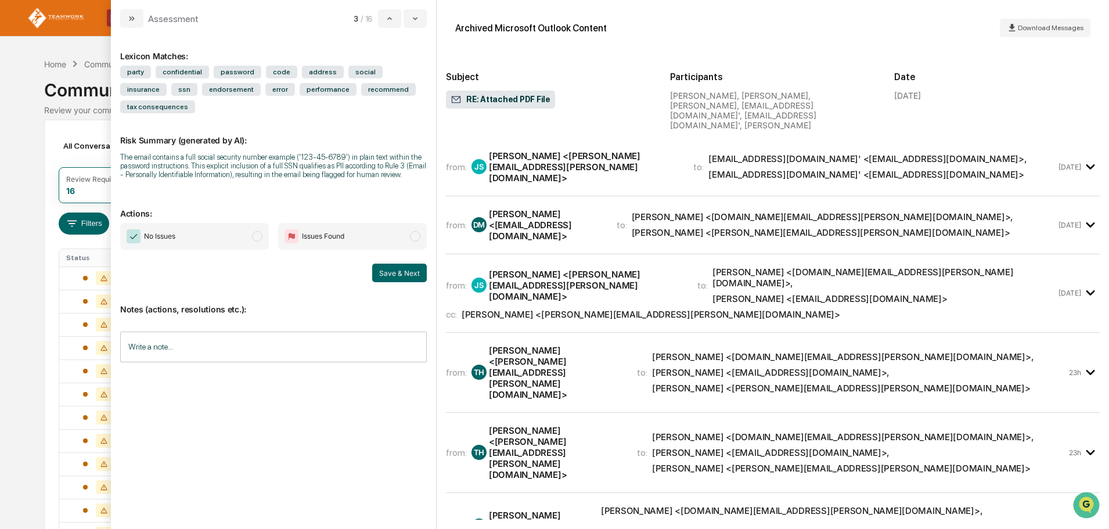
click at [257, 231] on span "modal" at bounding box center [257, 236] width 10 height 10
click at [394, 264] on button "Save & Next" at bounding box center [399, 273] width 55 height 19
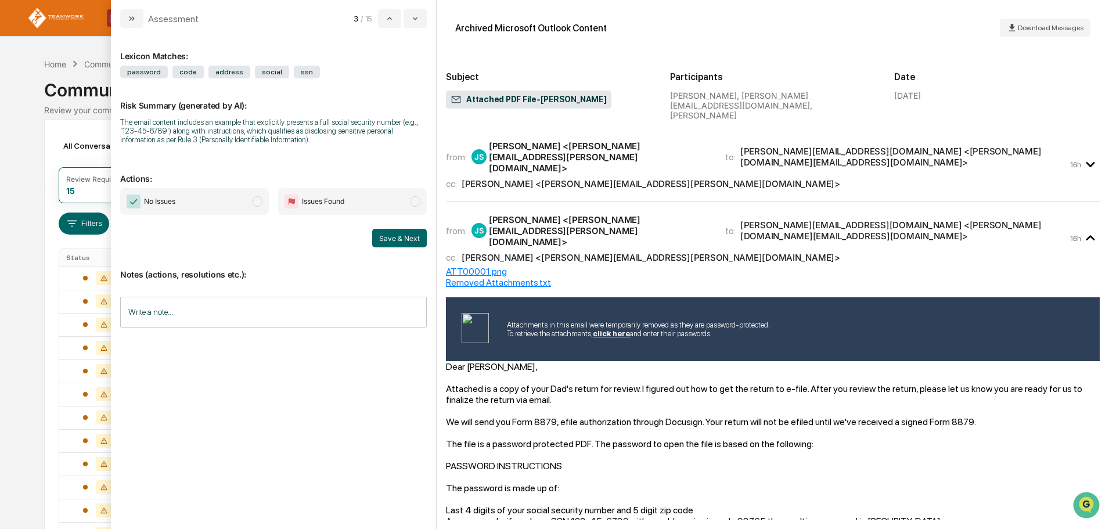
click at [262, 200] on span "modal" at bounding box center [257, 201] width 10 height 10
click at [402, 240] on button "Save & Next" at bounding box center [399, 238] width 55 height 19
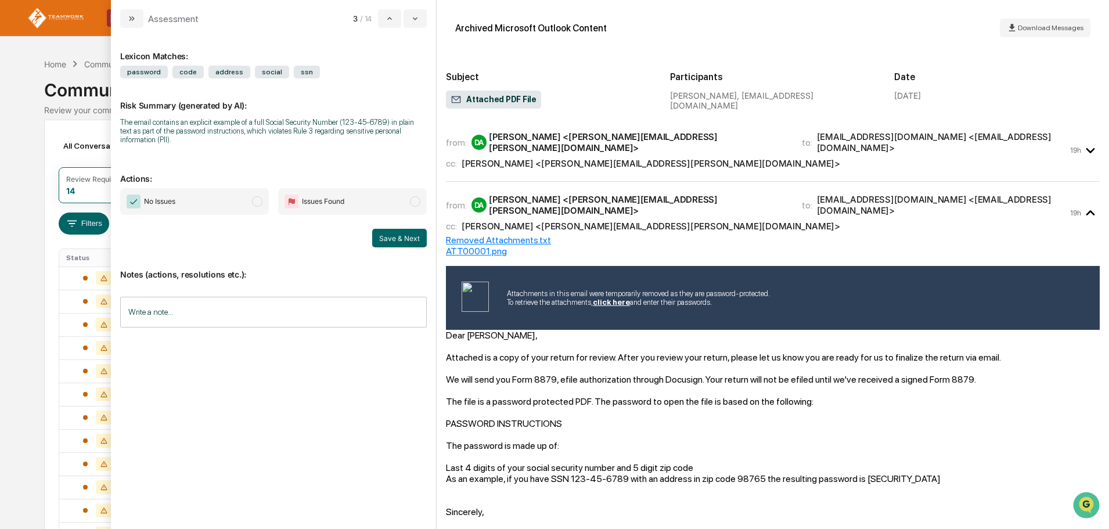
click at [258, 199] on span "modal" at bounding box center [257, 201] width 10 height 10
click at [393, 240] on button "Save & Next" at bounding box center [399, 238] width 55 height 19
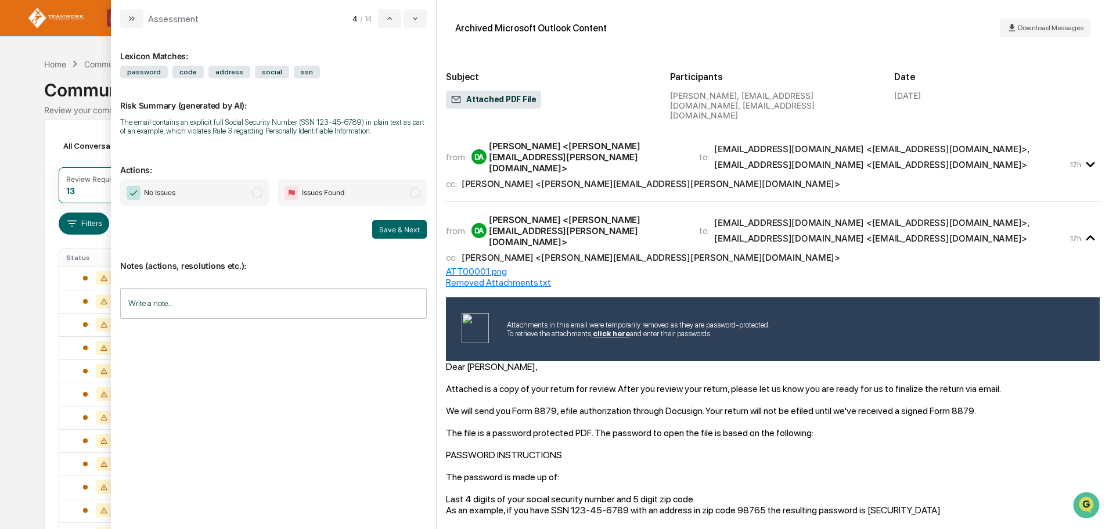
click at [253, 188] on span "No Issues" at bounding box center [194, 192] width 149 height 27
click at [397, 231] on button "Save & Next" at bounding box center [399, 229] width 55 height 19
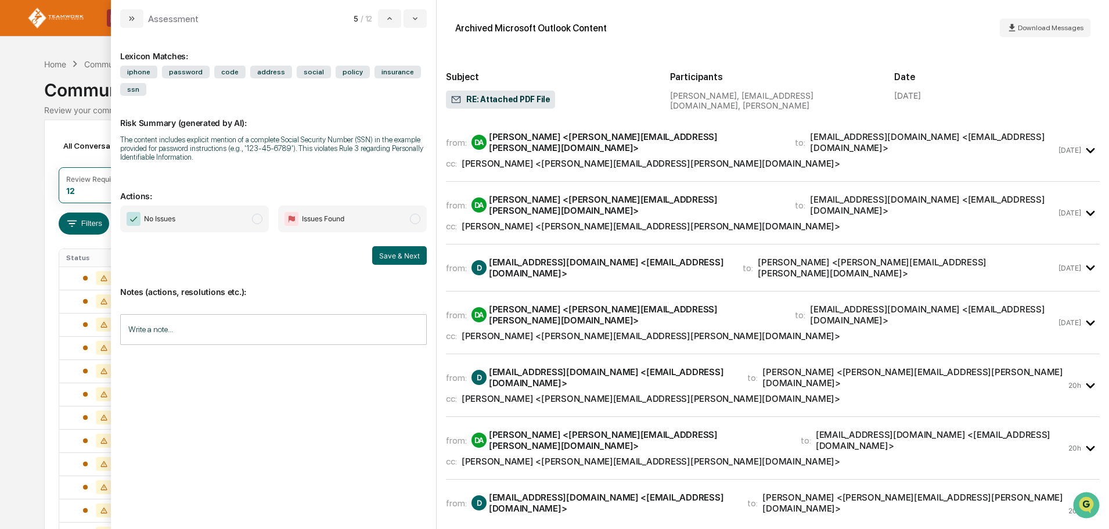
click at [258, 217] on span "modal" at bounding box center [257, 219] width 10 height 10
click at [405, 255] on button "Save & Next" at bounding box center [399, 255] width 55 height 19
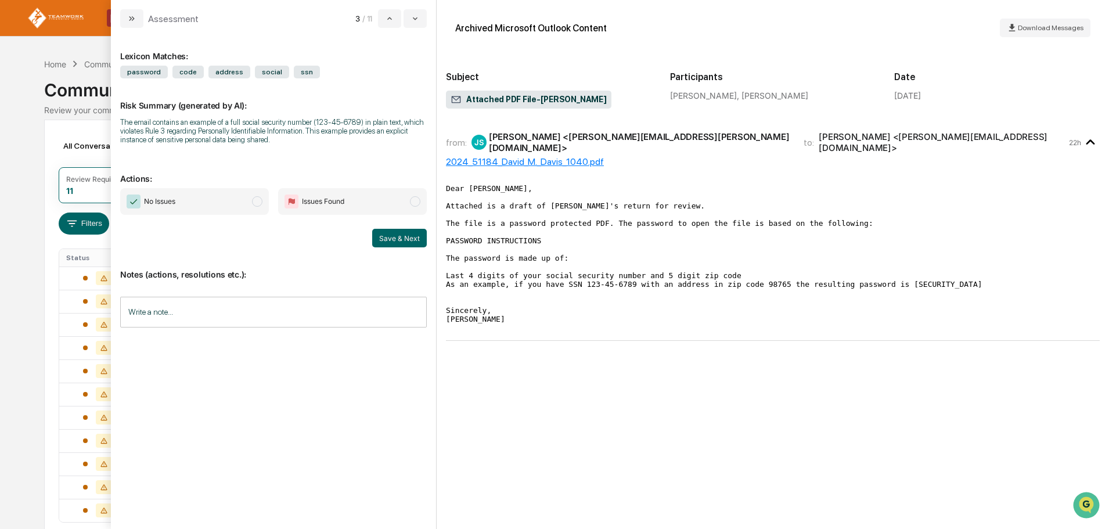
click at [258, 201] on span "modal" at bounding box center [257, 201] width 10 height 10
click at [403, 239] on button "Save & Next" at bounding box center [399, 238] width 55 height 19
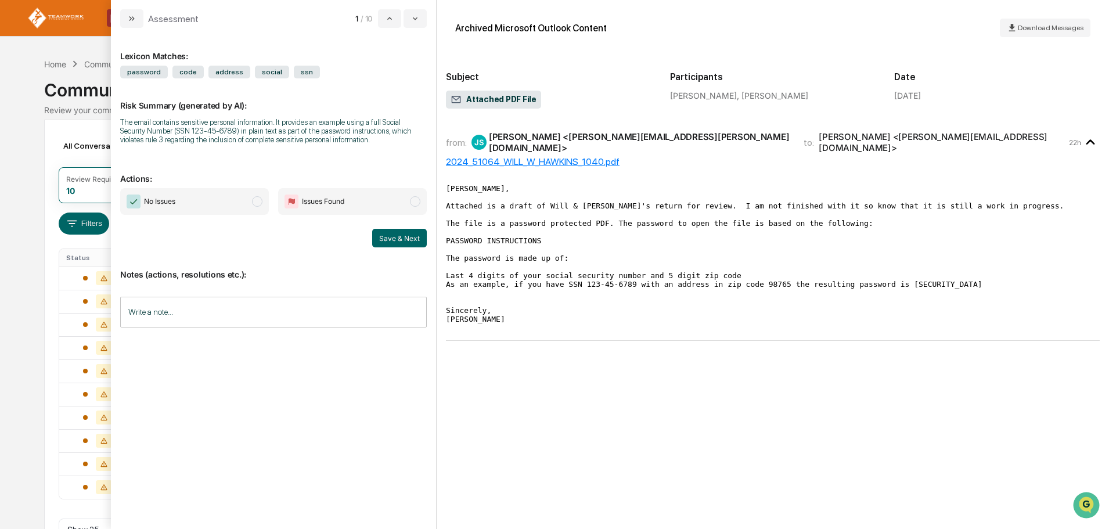
click at [257, 200] on span "modal" at bounding box center [257, 201] width 10 height 10
click at [395, 239] on button "Save & Next" at bounding box center [399, 238] width 55 height 19
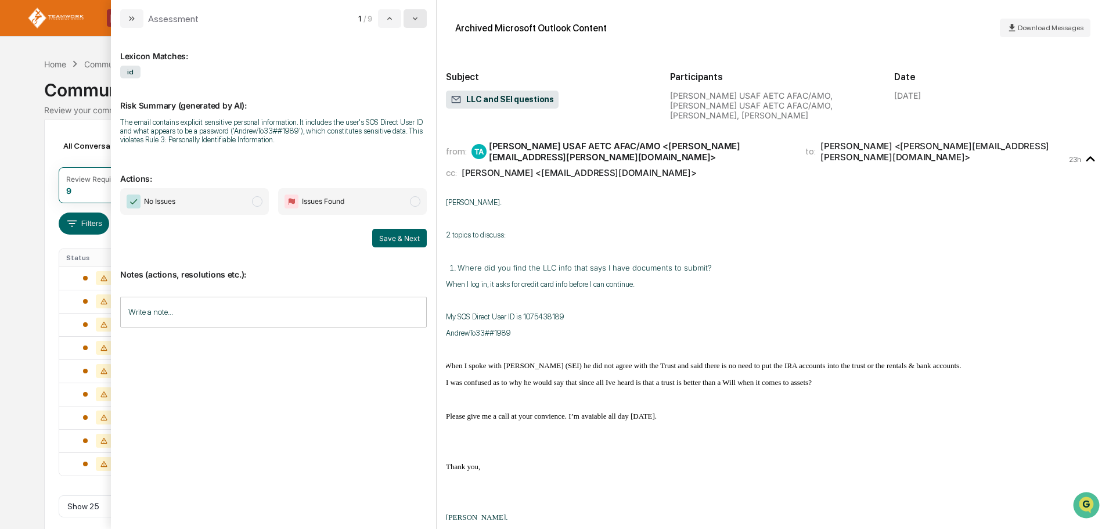
click at [418, 19] on icon "modal" at bounding box center [415, 18] width 9 height 9
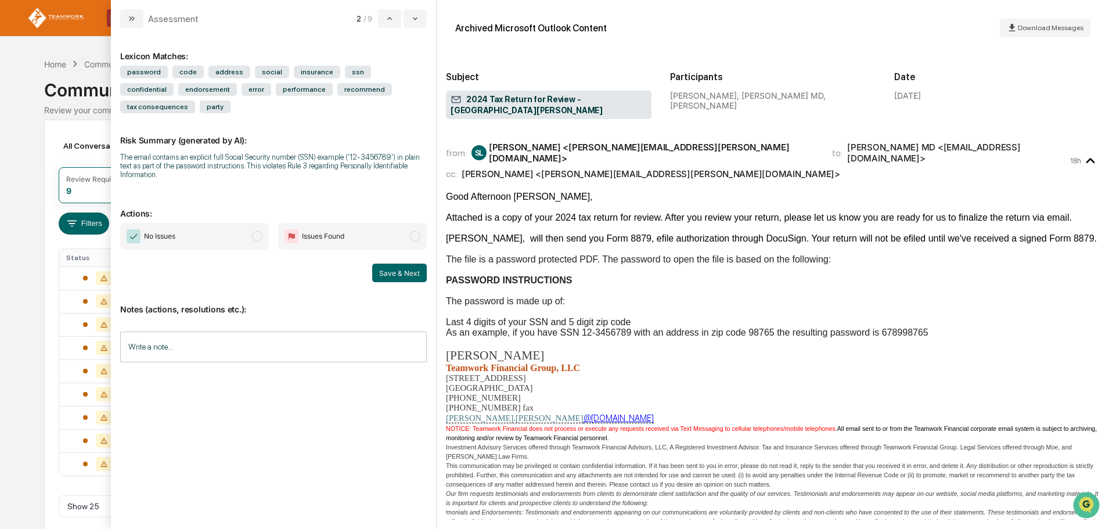
click at [251, 223] on span "No Issues" at bounding box center [194, 236] width 149 height 27
click at [397, 264] on button "Save & Next" at bounding box center [399, 273] width 55 height 19
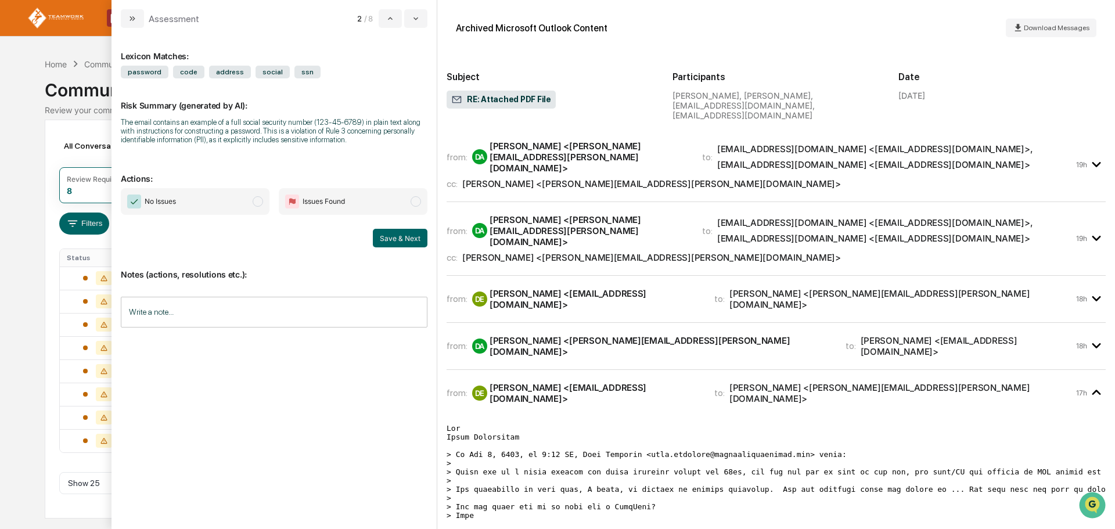
click at [260, 203] on span "modal" at bounding box center [258, 201] width 10 height 10
click at [401, 237] on button "Save & Next" at bounding box center [400, 238] width 55 height 19
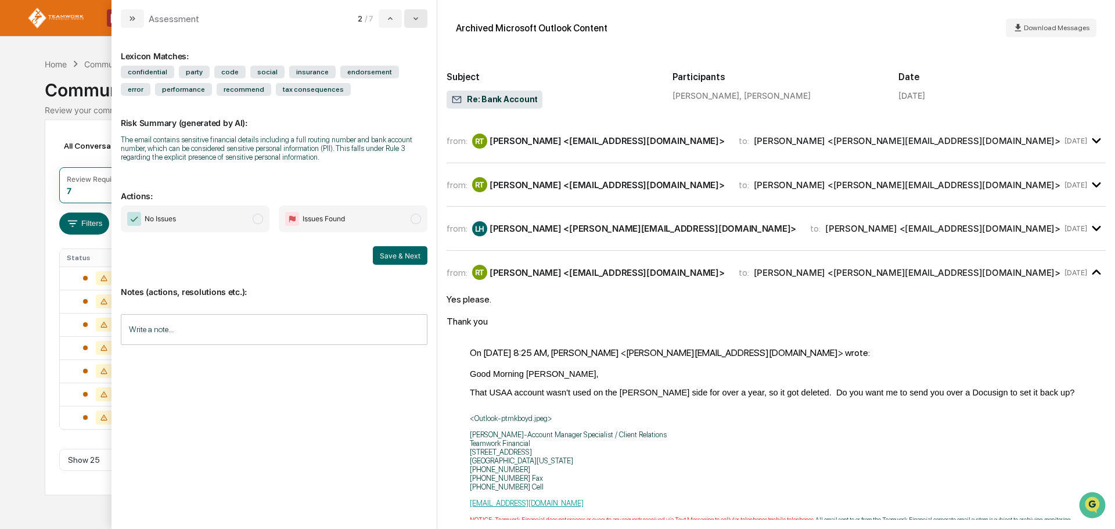
click at [415, 15] on icon "modal" at bounding box center [415, 18] width 9 height 9
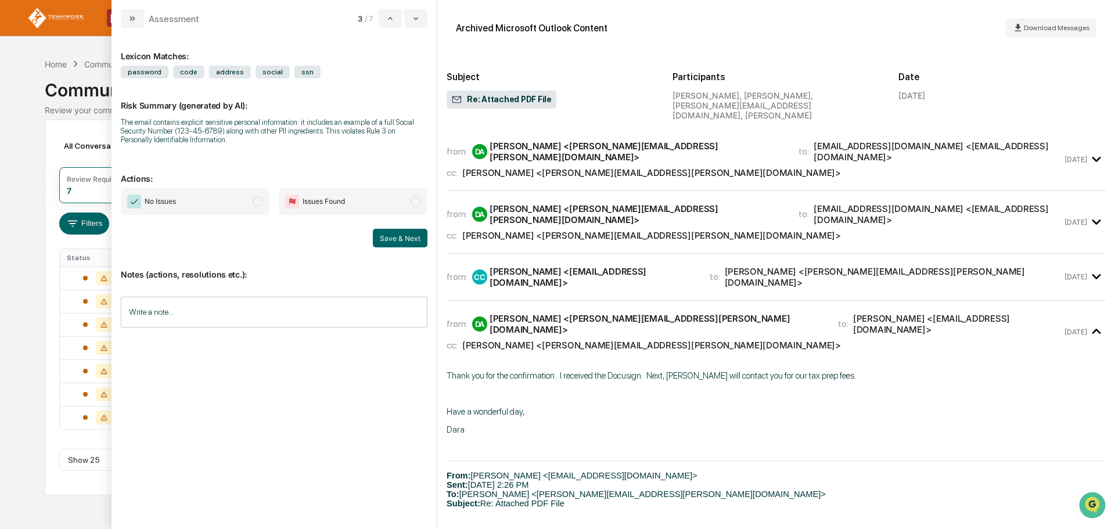
click at [255, 198] on span "modal" at bounding box center [258, 201] width 10 height 10
click at [403, 242] on button "Save & Next" at bounding box center [400, 238] width 55 height 19
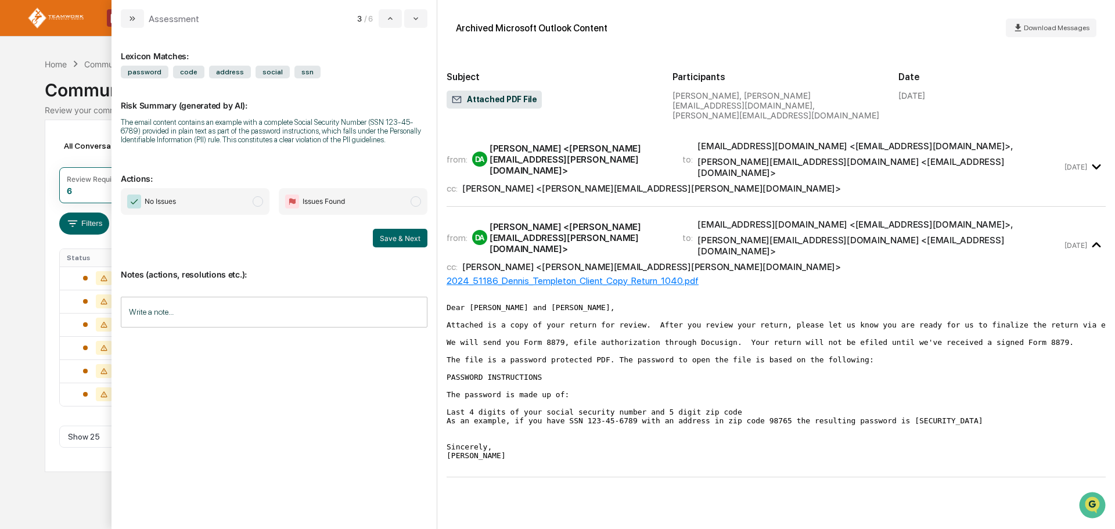
click at [258, 199] on span "modal" at bounding box center [258, 201] width 10 height 10
click at [411, 239] on button "Save & Next" at bounding box center [400, 238] width 55 height 19
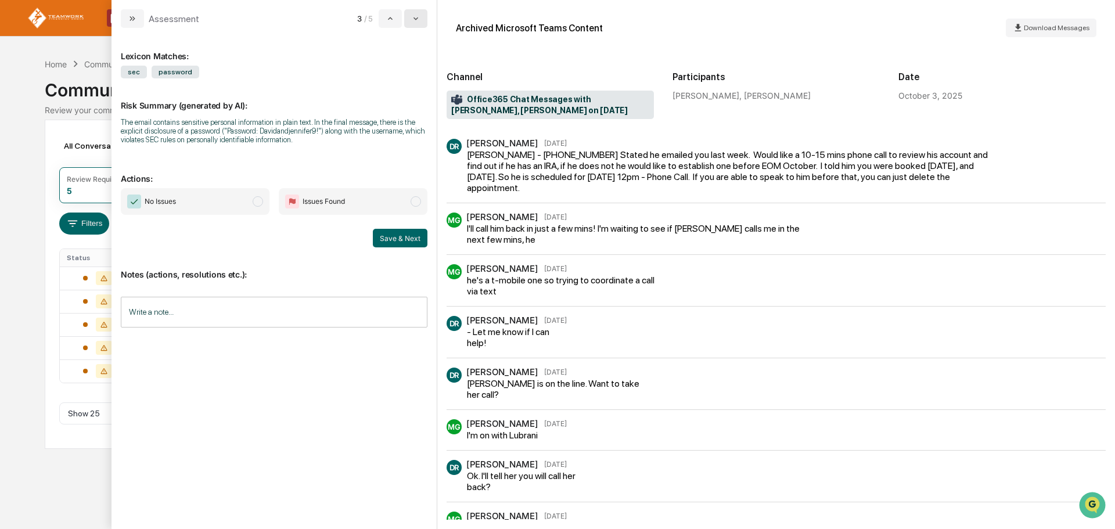
click at [411, 19] on button "modal" at bounding box center [415, 18] width 23 height 19
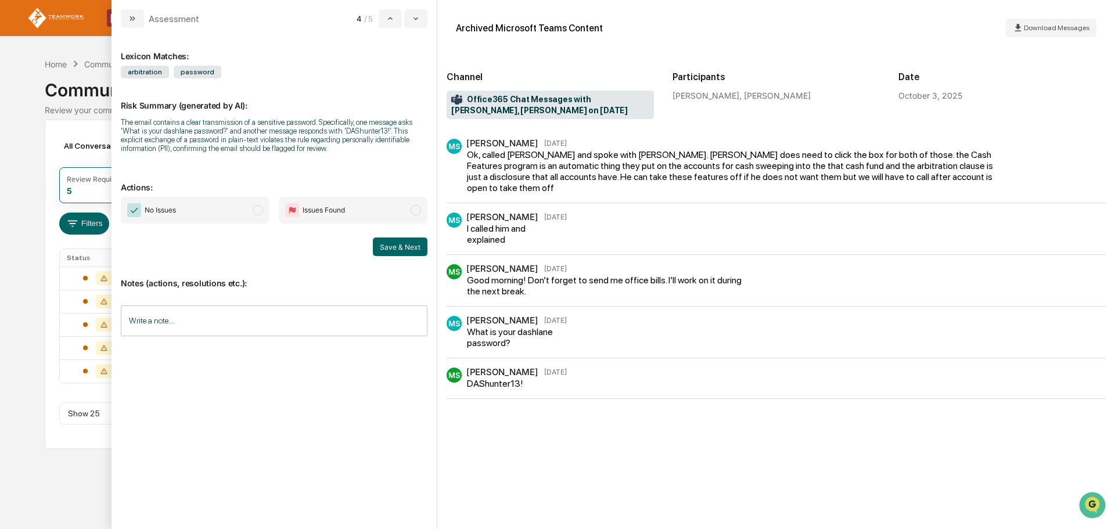
click at [168, 314] on input "Write a note..." at bounding box center [274, 320] width 307 height 31
click at [413, 413] on button "Save" at bounding box center [412, 416] width 31 height 19
click at [254, 206] on span "modal" at bounding box center [258, 210] width 10 height 10
click at [401, 249] on button "Save & Next" at bounding box center [400, 246] width 55 height 19
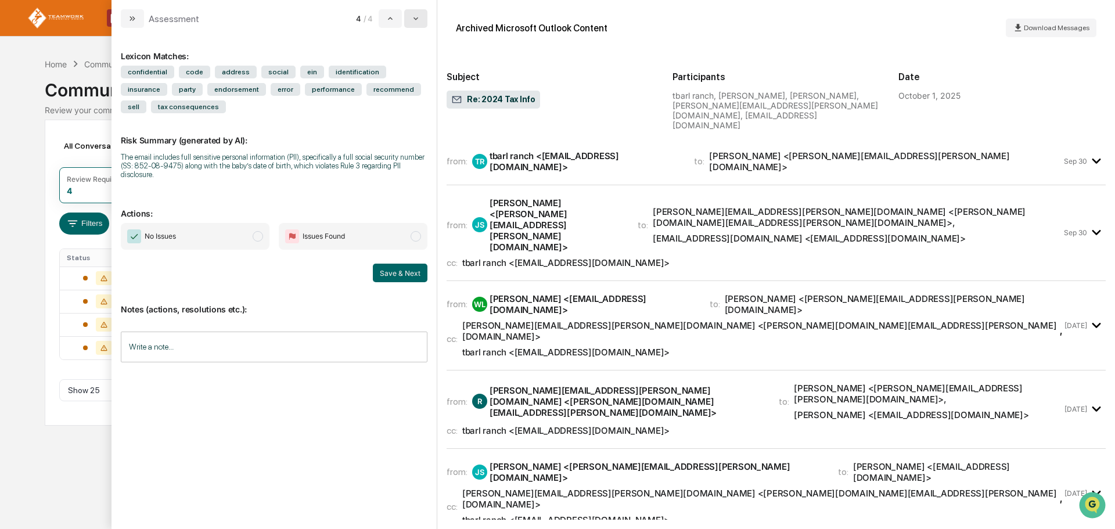
click at [420, 21] on button "modal" at bounding box center [415, 18] width 23 height 19
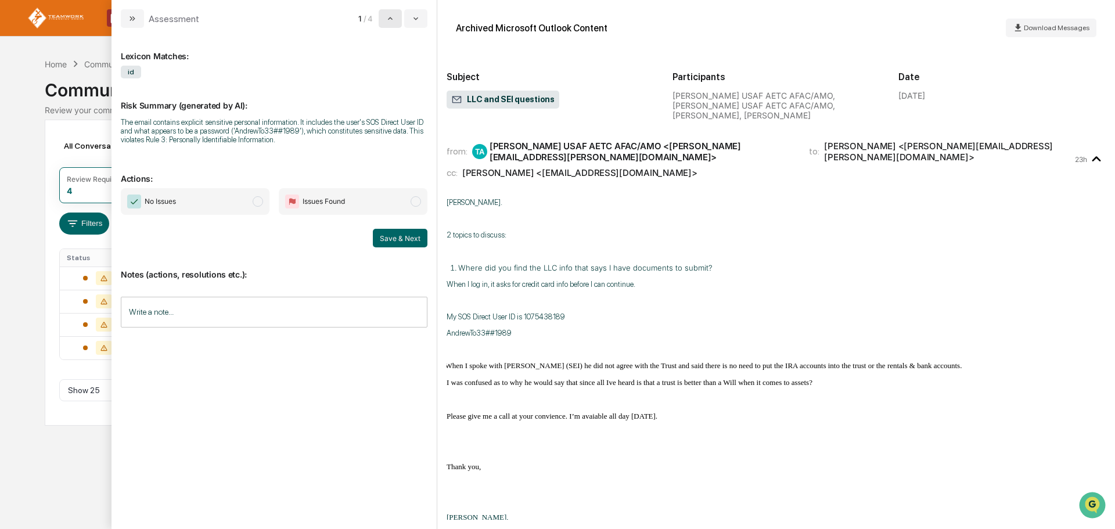
click at [386, 16] on icon "modal" at bounding box center [390, 18] width 9 height 9
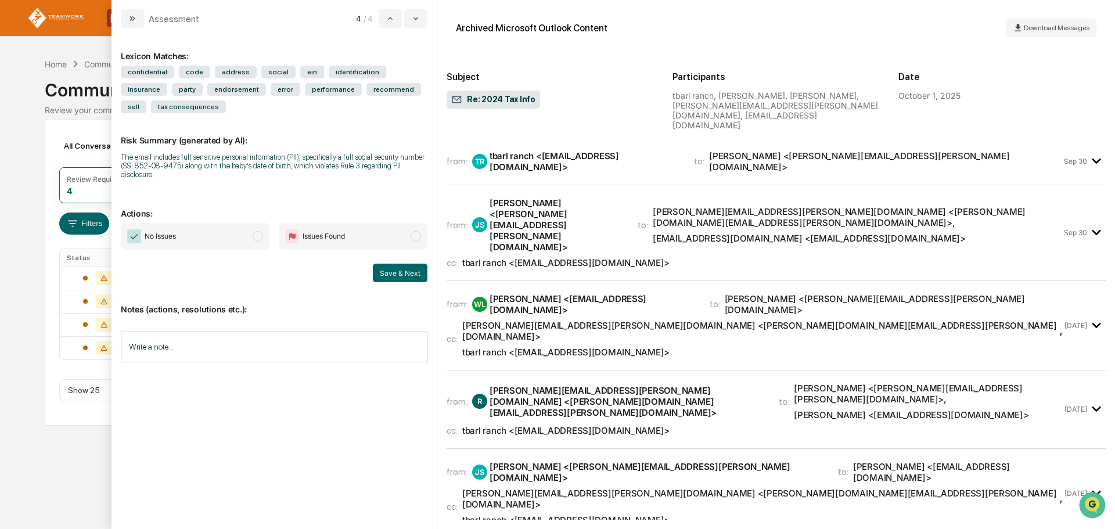
click at [11, 151] on div "Calendar Manage Tasks Reviews Approval Management Company People, Data, Setting…" at bounding box center [557, 264] width 1115 height 529
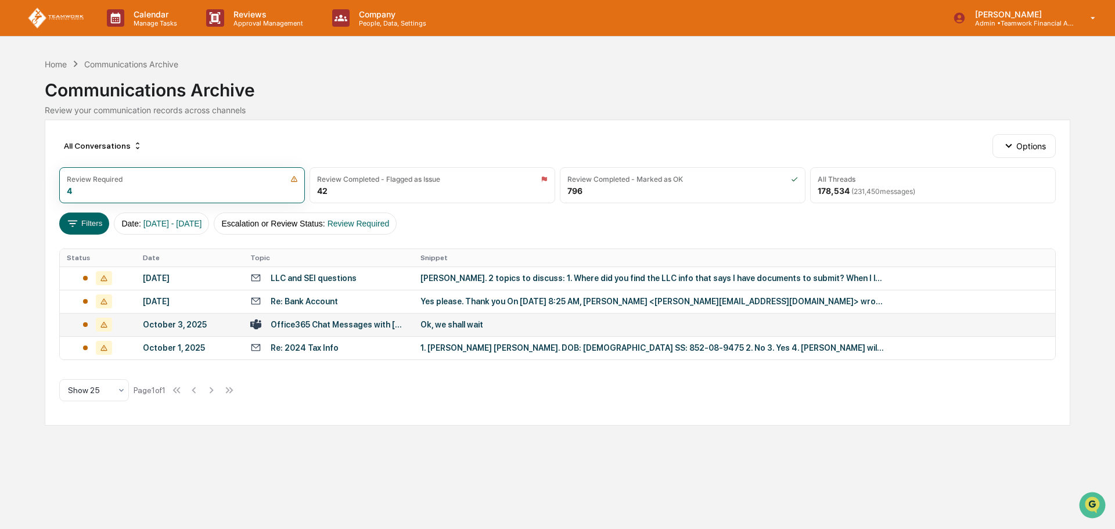
click at [321, 322] on div "Office365 Chat Messages with [PERSON_NAME], [PERSON_NAME] on [DATE]" at bounding box center [339, 324] width 136 height 9
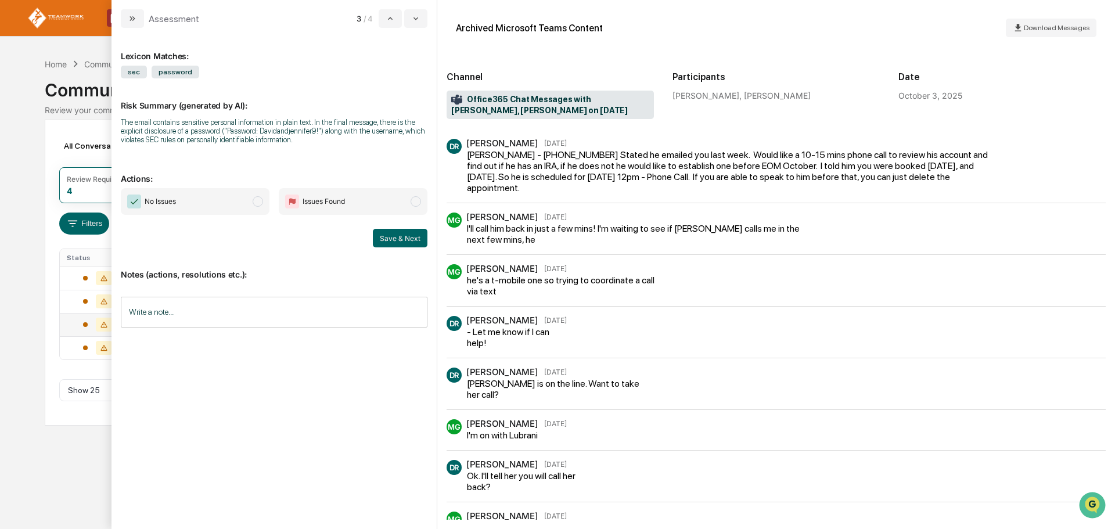
click at [18, 108] on div "Calendar Manage Tasks Reviews Approval Management Company People, Data, Setting…" at bounding box center [557, 264] width 1115 height 529
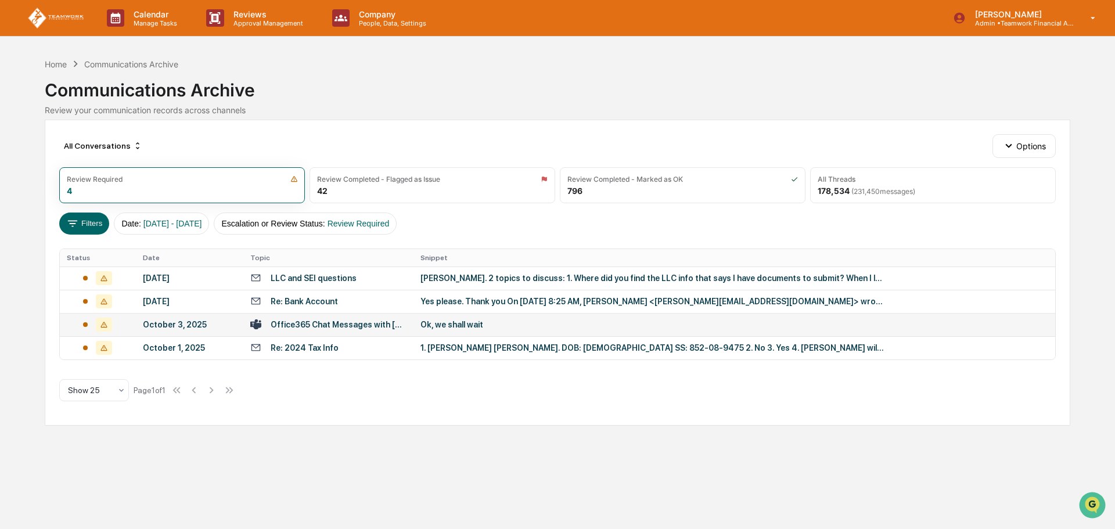
click at [859, 80] on div "Communications Archive" at bounding box center [557, 85] width 1025 height 30
